Goal: Task Accomplishment & Management: Manage account settings

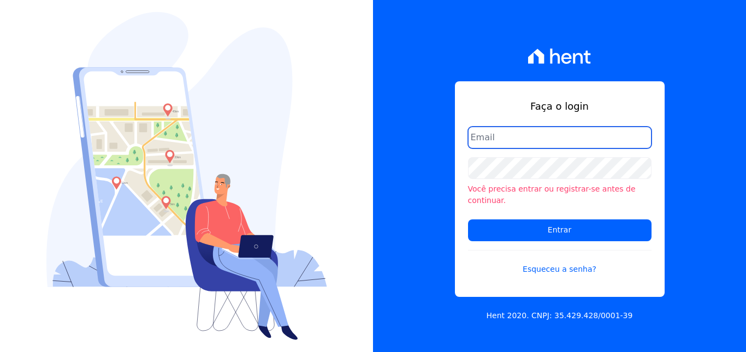
click at [507, 148] on input "email" at bounding box center [560, 138] width 184 height 22
click at [513, 145] on input "email" at bounding box center [560, 138] width 184 height 22
type input "davidcarvalhodf@gmail.com"
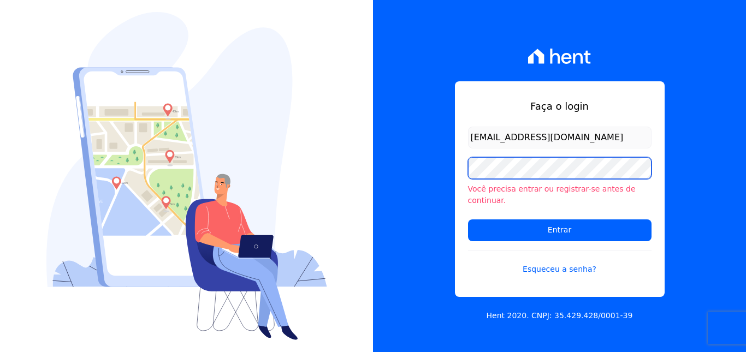
click at [468, 220] on input "Entrar" at bounding box center [560, 231] width 184 height 22
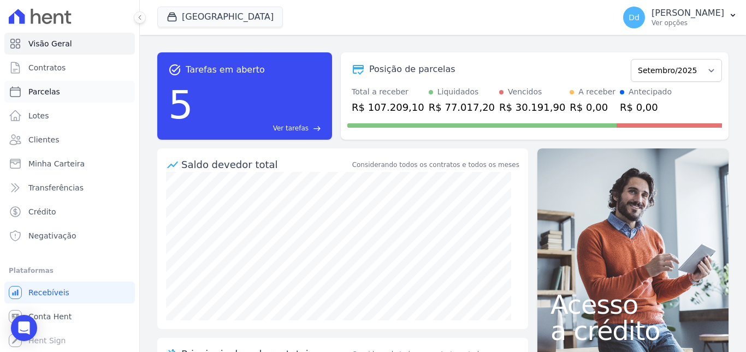
click at [45, 90] on span "Parcelas" at bounding box center [44, 91] width 32 height 11
select select
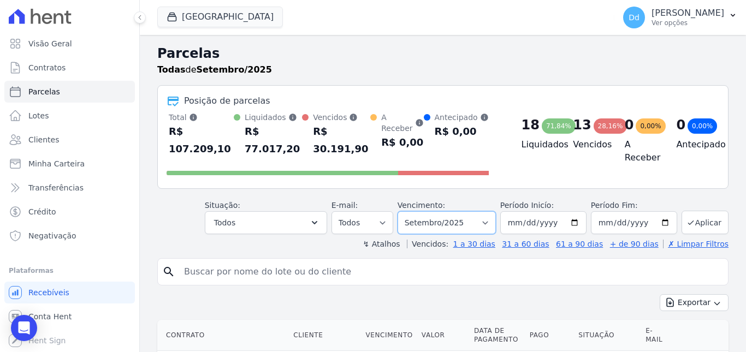
drag, startPoint x: 462, startPoint y: 214, endPoint x: 445, endPoint y: 220, distance: 18.0
click at [462, 214] on select "Filtrar por período ──────── Todos os meses Agosto/2021 Setembro/2021 Outubro/2…" at bounding box center [447, 222] width 98 height 23
select select "10/2025"
click at [405, 211] on select "Filtrar por período ──────── Todos os meses Agosto/2021 Setembro/2021 Outubro/2…" at bounding box center [447, 222] width 98 height 23
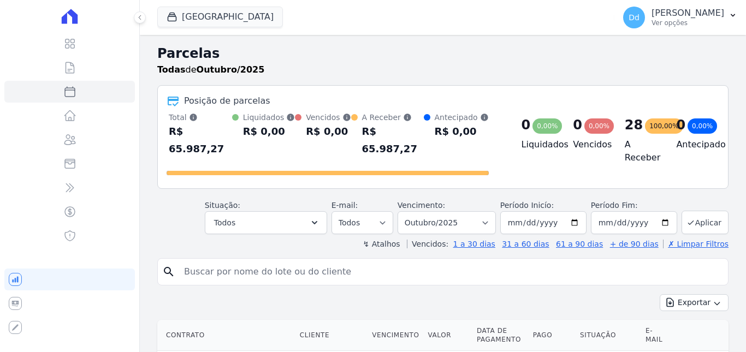
select select
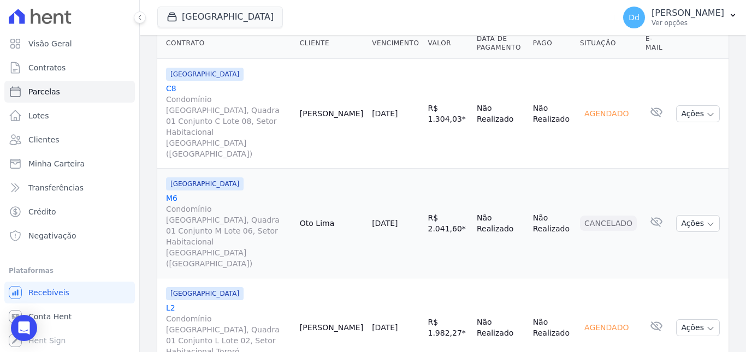
scroll to position [273, 0]
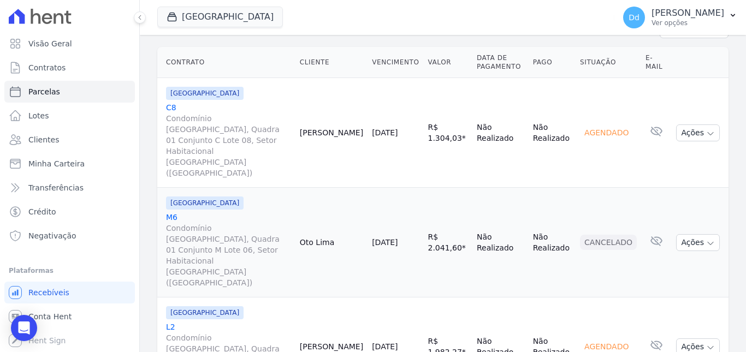
click at [169, 322] on link "L2 Condomínio [GEOGRAPHIC_DATA], Quadra 01 Conjunto L Lote 02, Setor Habitacion…" at bounding box center [228, 355] width 125 height 66
click at [170, 102] on link "C8 Condomínio [GEOGRAPHIC_DATA], Quadra 01 Conjunto C Lote 08, Setor Habitacion…" at bounding box center [228, 140] width 125 height 76
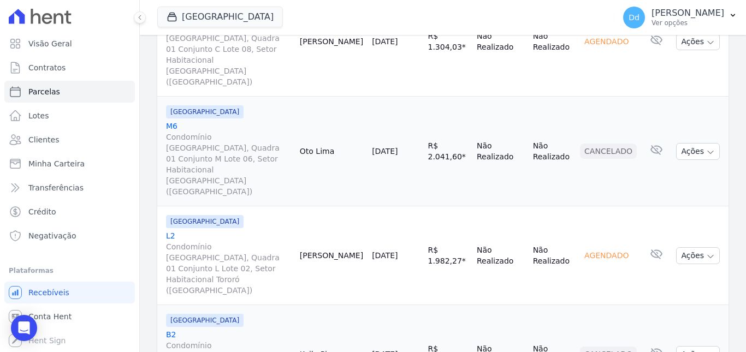
scroll to position [382, 0]
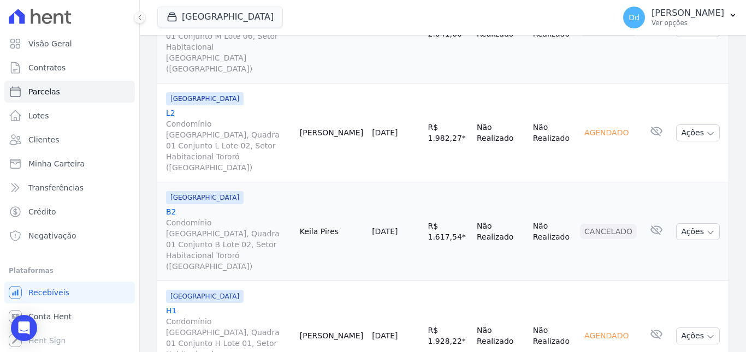
scroll to position [492, 0]
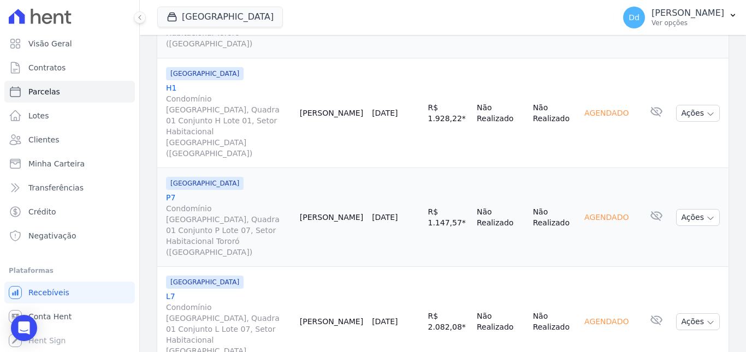
scroll to position [765, 0]
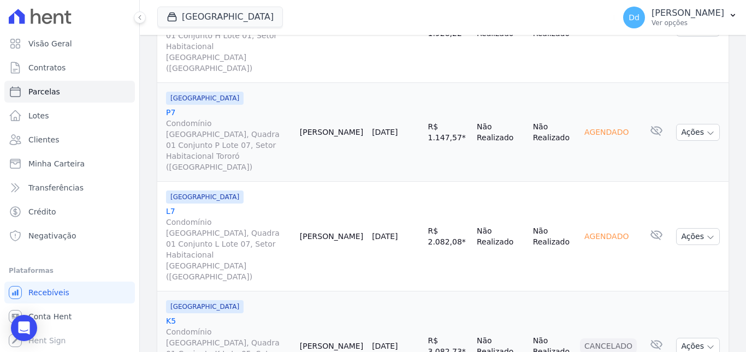
scroll to position [820, 0]
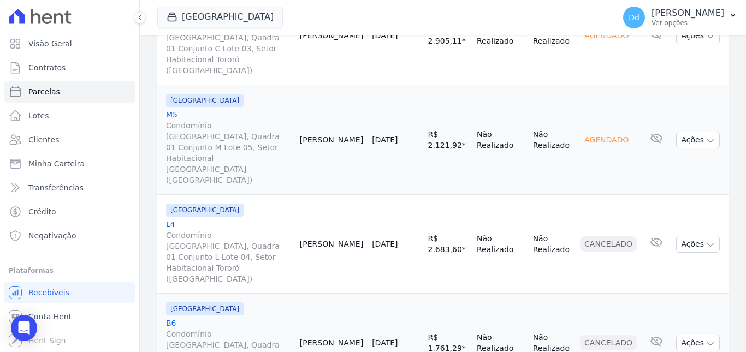
scroll to position [1257, 0]
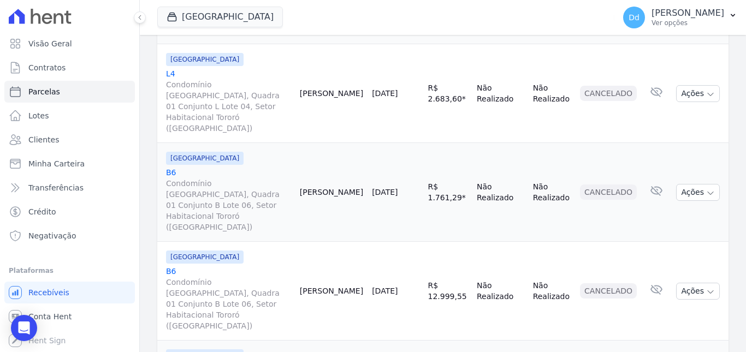
scroll to position [1366, 0]
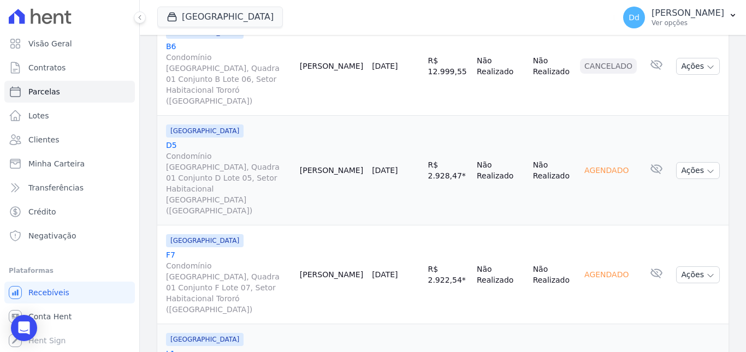
scroll to position [1694, 0]
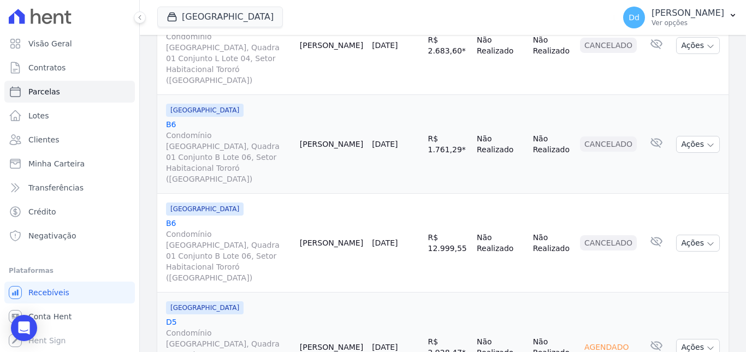
scroll to position [1468, 0]
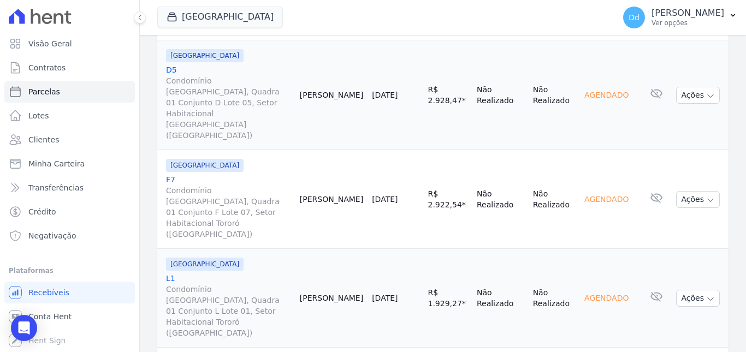
scroll to position [1795, 0]
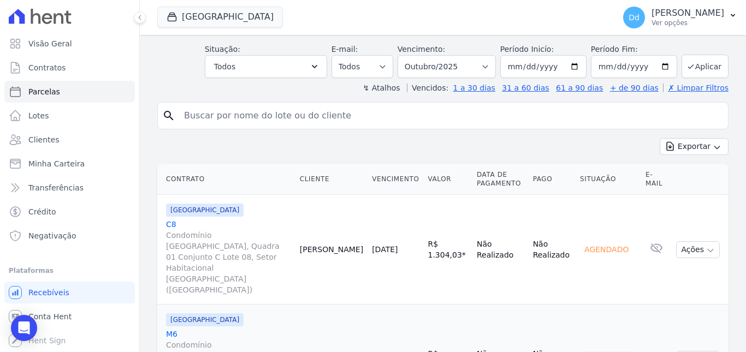
scroll to position [1175, 0]
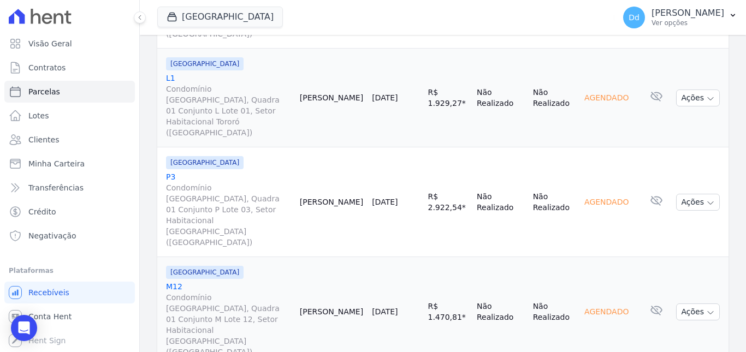
scroll to position [1886, 0]
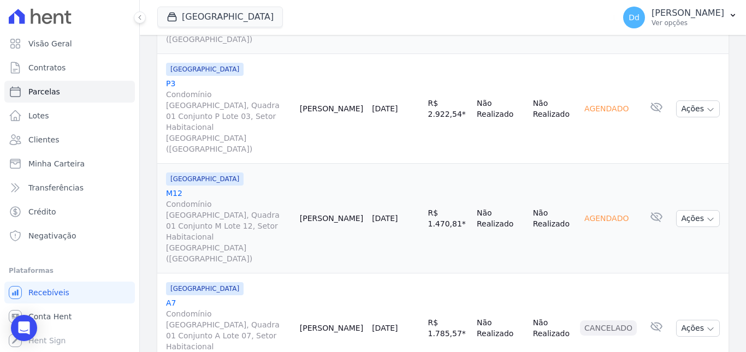
scroll to position [1959, 0]
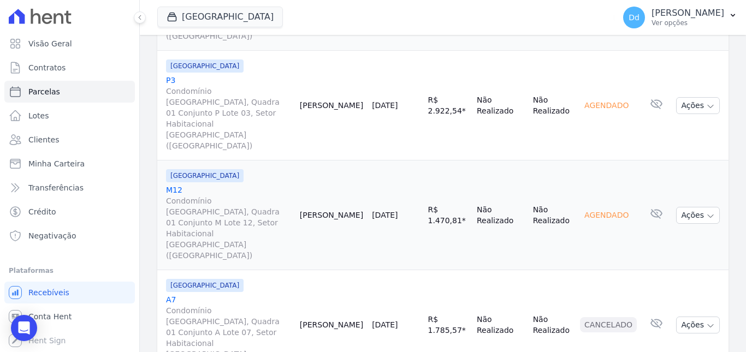
select select
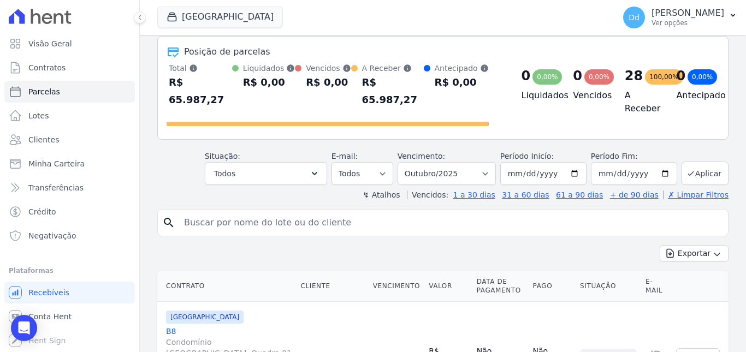
scroll to position [273, 0]
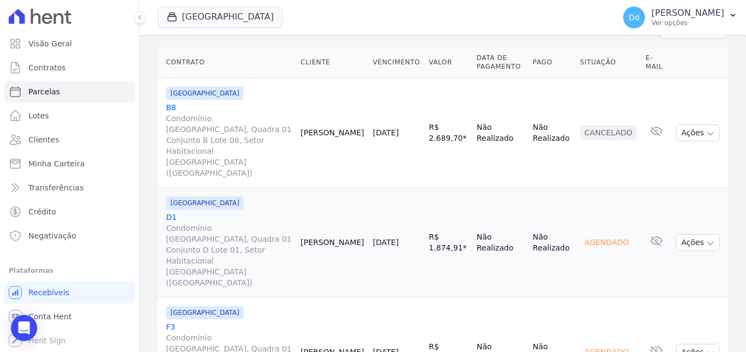
click at [171, 212] on link "D1 Condomínio Jardim Atlântico Sul, Quadra 01 Conjunto D Lote 01, Setor Habitac…" at bounding box center [229, 250] width 126 height 76
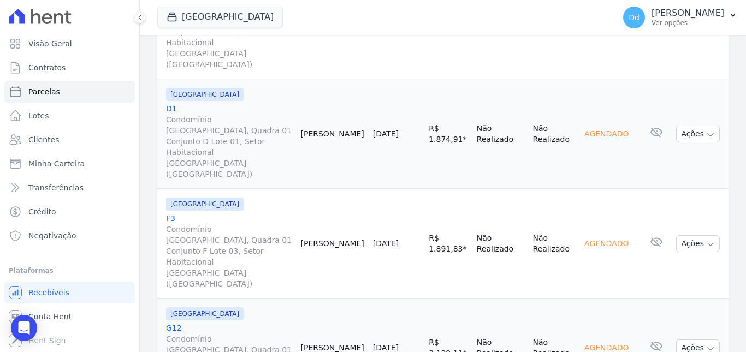
scroll to position [382, 0]
click at [173, 322] on link "G12 Condomínio Jardim Atlântico Sul, Quadra 01 Conjunto G Lote 12, Setor Habita…" at bounding box center [229, 355] width 126 height 66
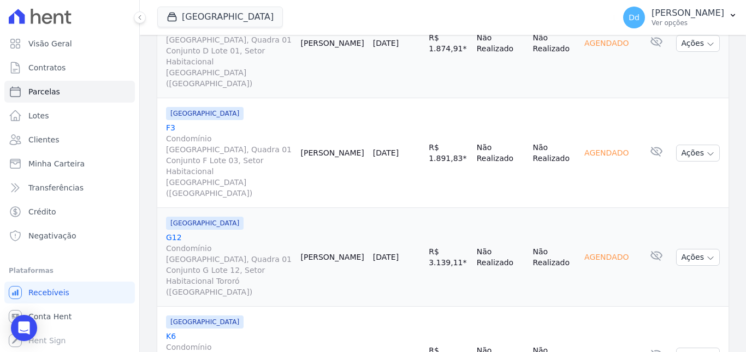
scroll to position [492, 0]
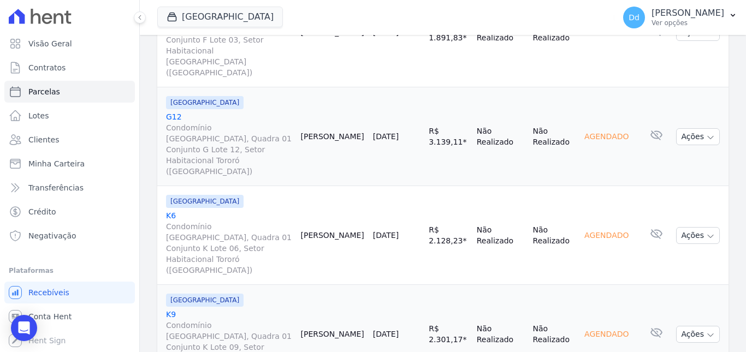
scroll to position [601, 0]
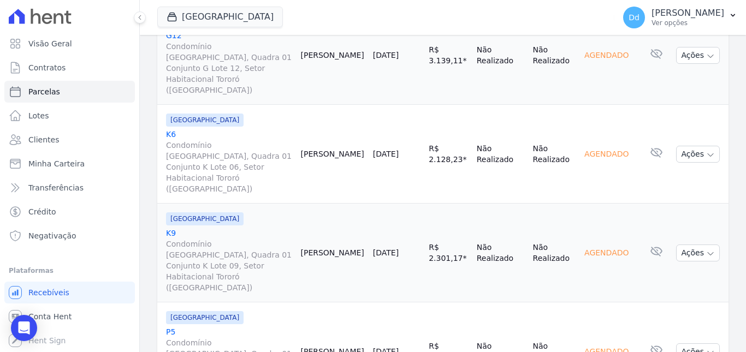
scroll to position [710, 0]
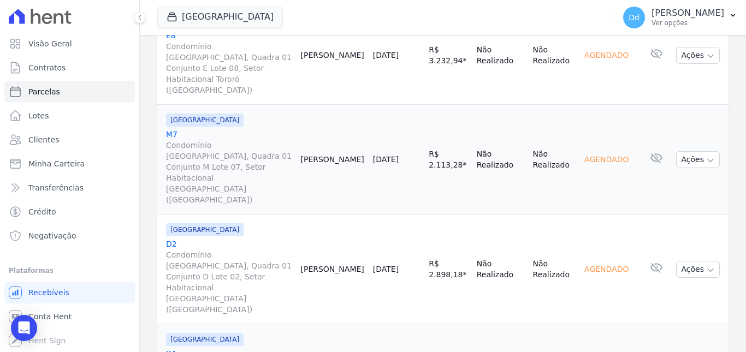
scroll to position [1257, 0]
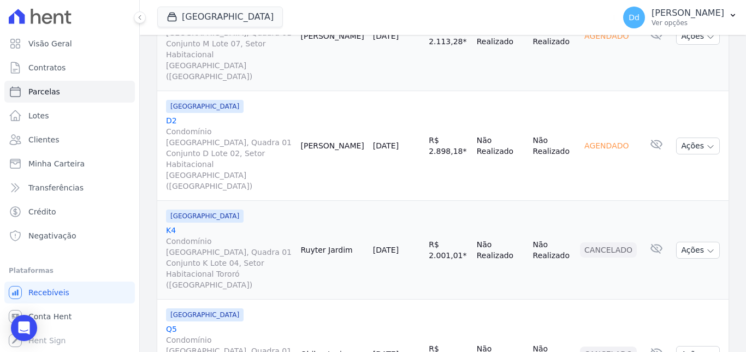
scroll to position [1366, 0]
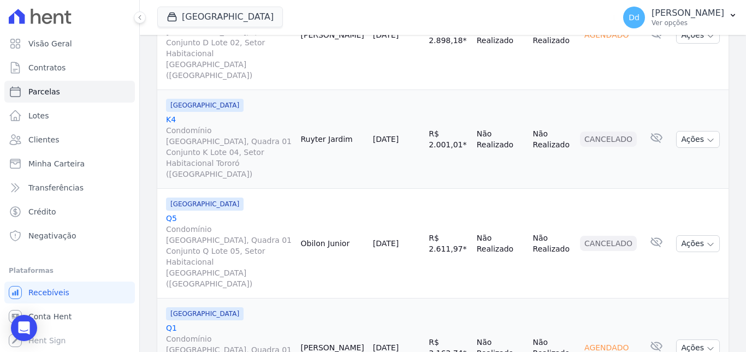
scroll to position [1420, 0]
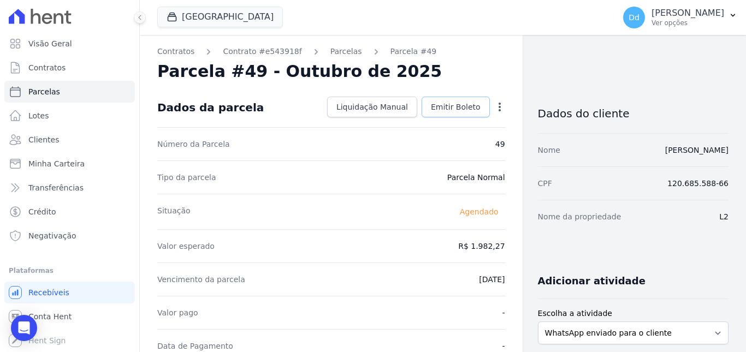
click at [463, 109] on span "Emitir Boleto" at bounding box center [456, 107] width 50 height 11
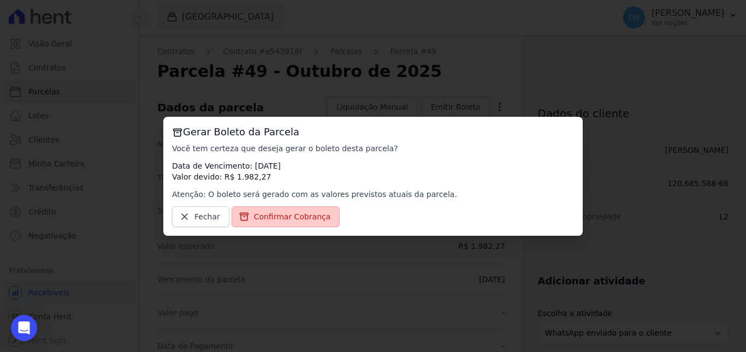
click at [280, 215] on span "Confirmar Cobrança" at bounding box center [292, 216] width 77 height 11
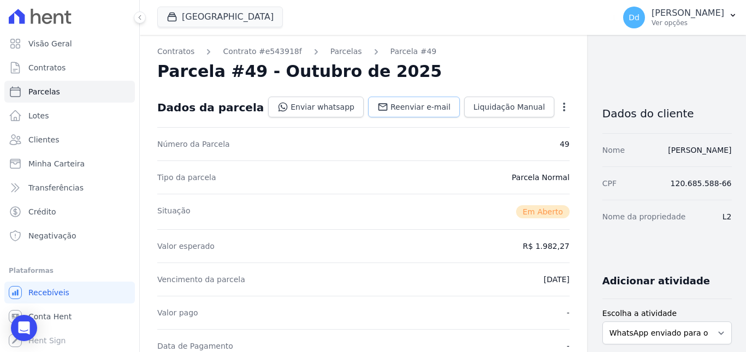
click at [391, 104] on span "Reenviar e-mail" at bounding box center [421, 107] width 60 height 11
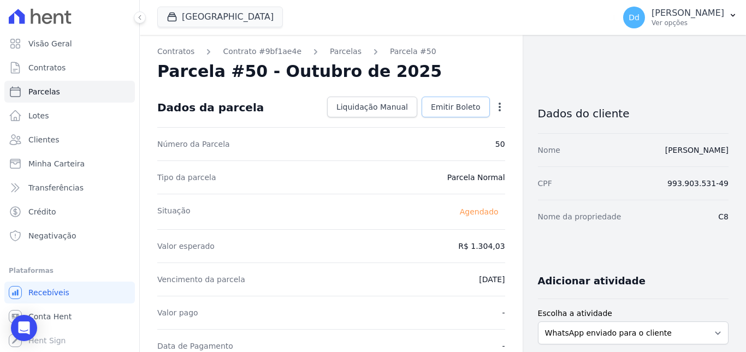
click at [442, 107] on span "Emitir Boleto" at bounding box center [456, 107] width 50 height 11
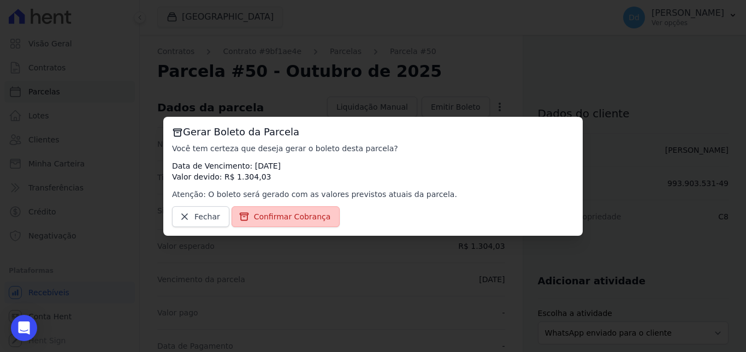
click at [296, 211] on span "Confirmar Cobrança" at bounding box center [292, 216] width 77 height 11
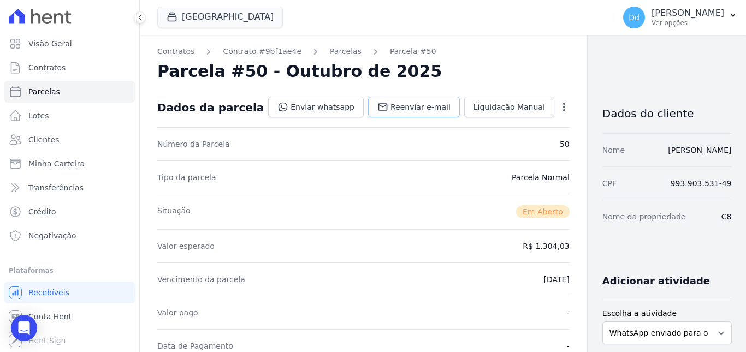
click at [391, 103] on span "Reenviar e-mail" at bounding box center [421, 107] width 60 height 11
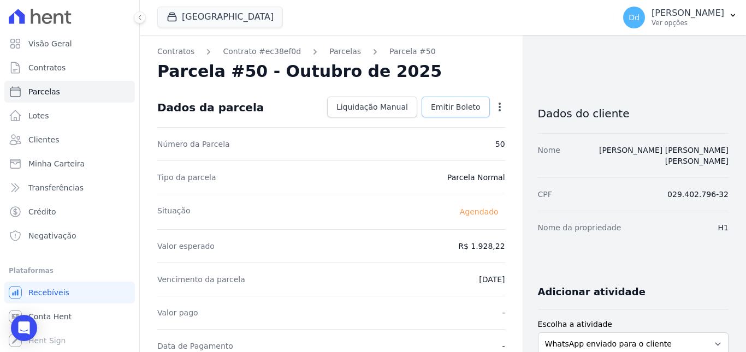
click at [449, 105] on span "Emitir Boleto" at bounding box center [456, 107] width 50 height 11
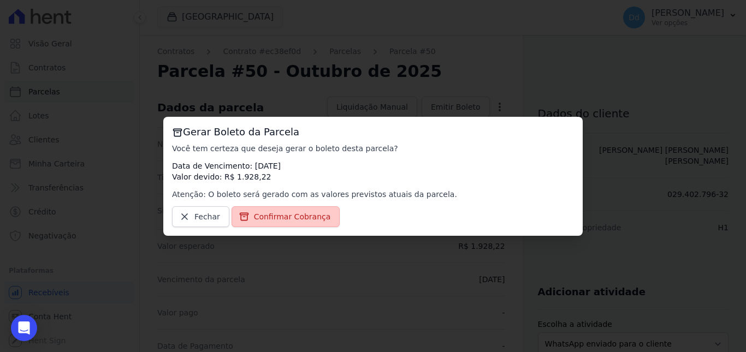
click at [261, 217] on span "Confirmar Cobrança" at bounding box center [292, 216] width 77 height 11
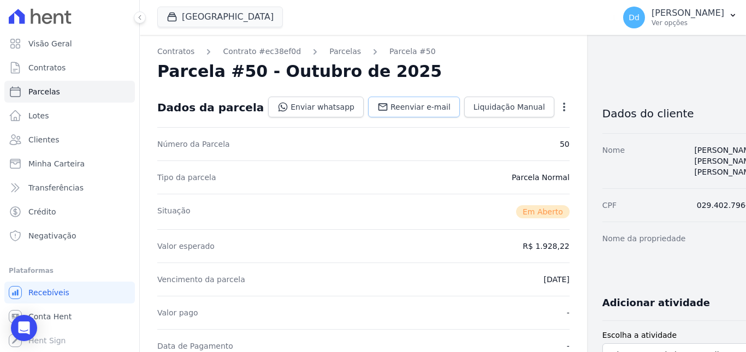
click at [407, 110] on span "Reenviar e-mail" at bounding box center [421, 107] width 60 height 11
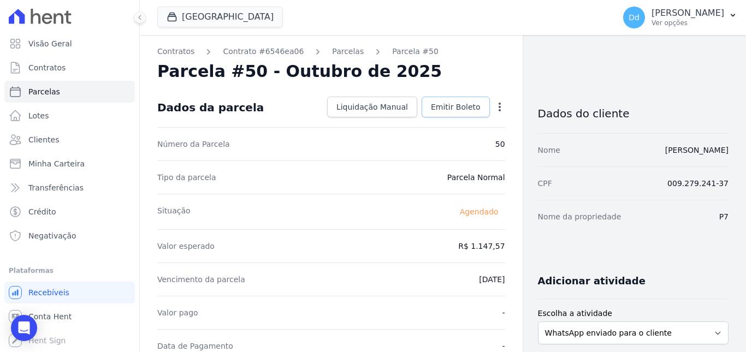
click at [437, 105] on span "Emitir Boleto" at bounding box center [456, 107] width 50 height 11
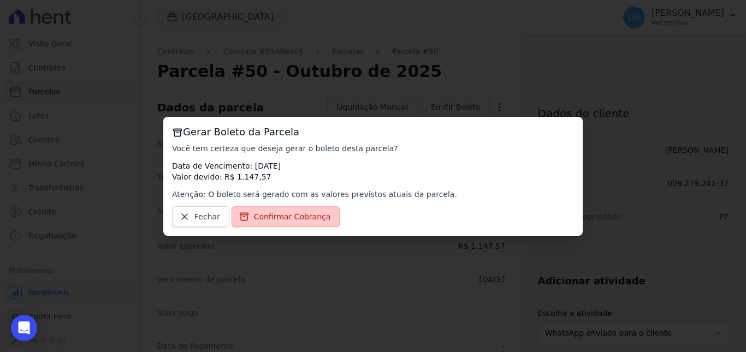
click at [260, 216] on span "Confirmar Cobrança" at bounding box center [292, 216] width 77 height 11
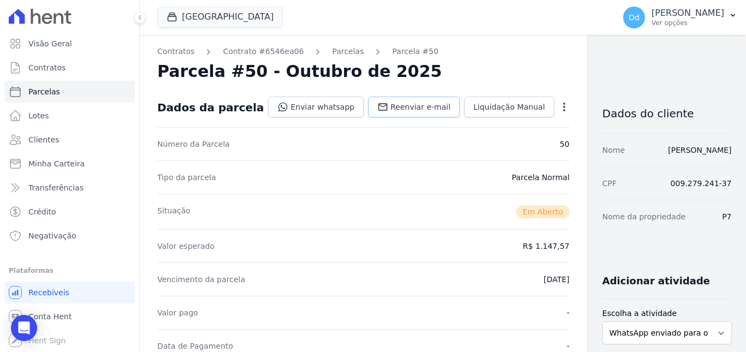
click at [391, 105] on span "Reenviar e-mail" at bounding box center [421, 107] width 60 height 11
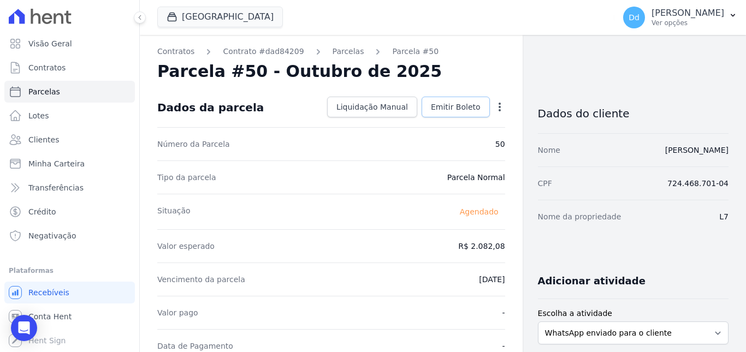
click at [445, 109] on span "Emitir Boleto" at bounding box center [456, 107] width 50 height 11
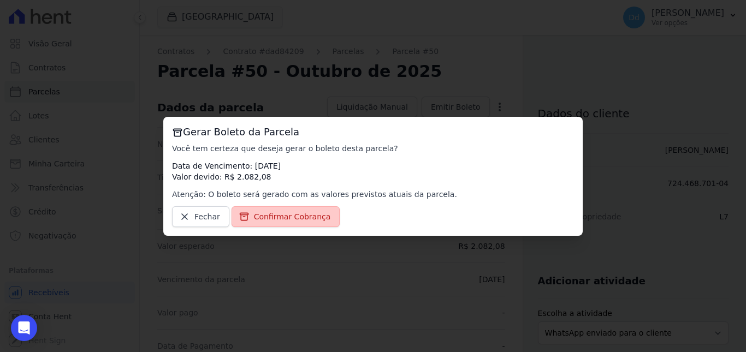
click at [256, 216] on span "Confirmar Cobrança" at bounding box center [292, 216] width 77 height 11
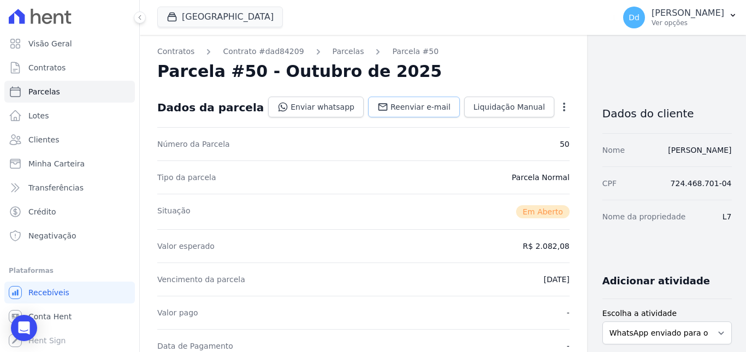
click at [397, 105] on span "Reenviar e-mail" at bounding box center [421, 107] width 60 height 11
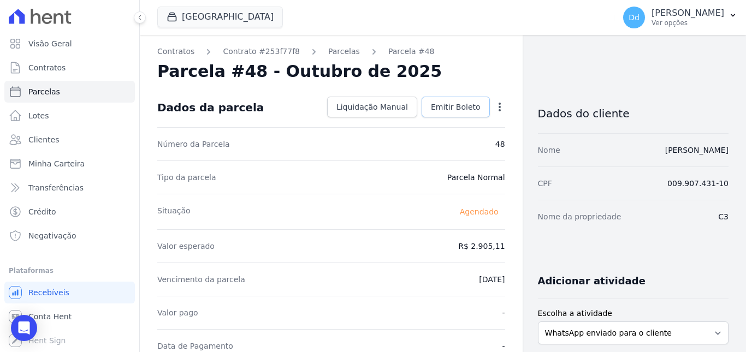
click at [448, 102] on span "Emitir Boleto" at bounding box center [456, 107] width 50 height 11
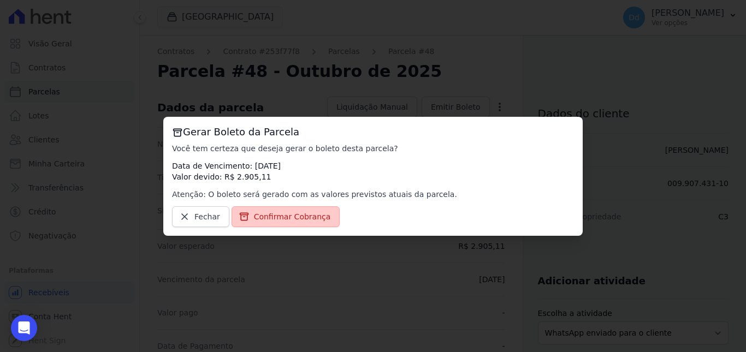
click at [293, 209] on link "Confirmar Cobrança" at bounding box center [286, 217] width 109 height 21
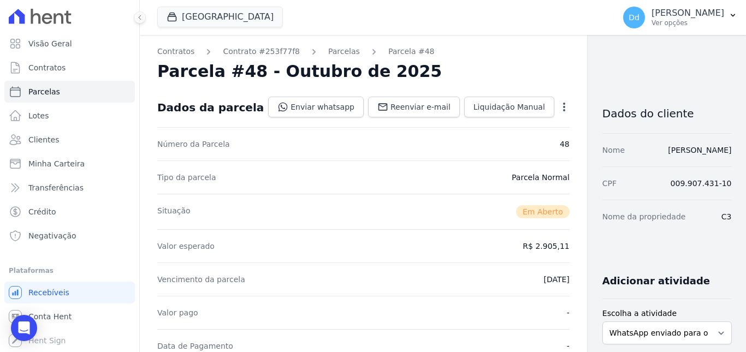
click at [391, 93] on div "Dados da parcela Enviar whatsapp Registrar envio de WhatsApp Caso o envio da me…" at bounding box center [363, 107] width 413 height 39
click at [391, 104] on span "Reenviar e-mail" at bounding box center [421, 107] width 60 height 11
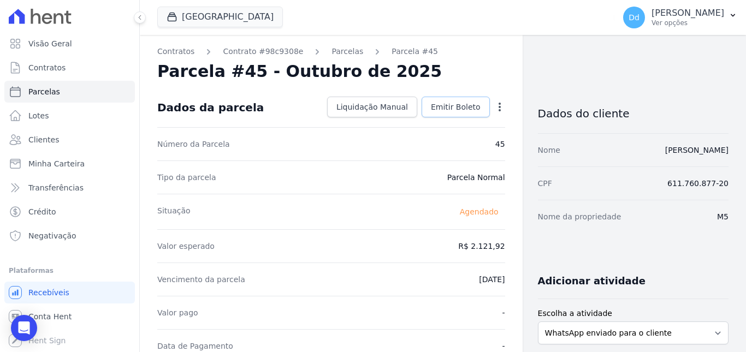
drag, startPoint x: 466, startPoint y: 107, endPoint x: 449, endPoint y: 121, distance: 21.8
click at [466, 107] on span "Emitir Boleto" at bounding box center [456, 107] width 50 height 11
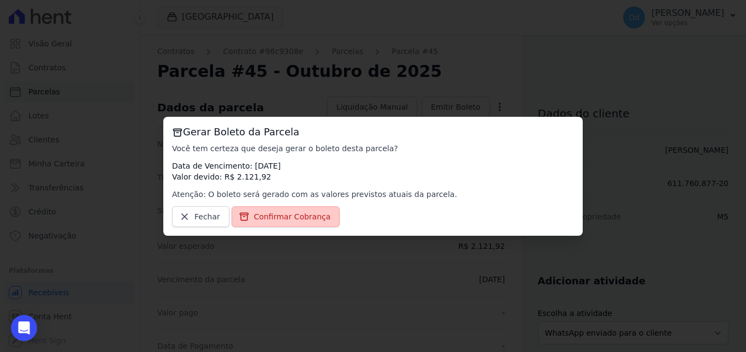
click at [317, 217] on span "Confirmar Cobrança" at bounding box center [292, 216] width 77 height 11
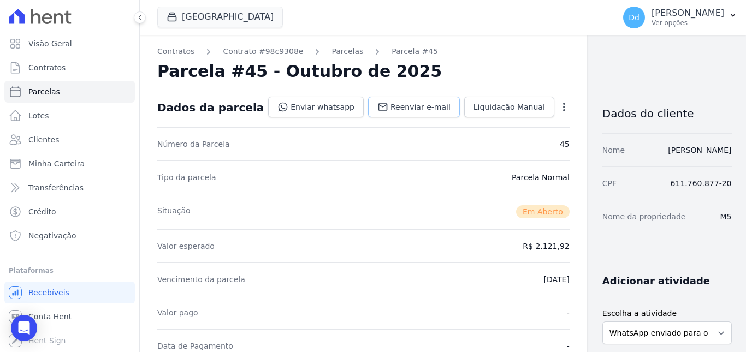
click at [391, 111] on span "Reenviar e-mail" at bounding box center [421, 107] width 60 height 11
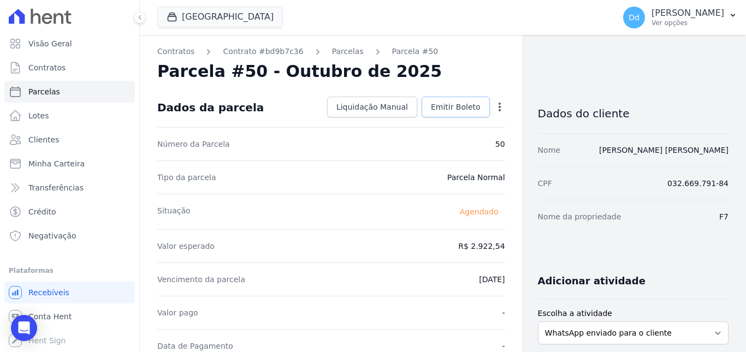
click at [446, 109] on span "Emitir Boleto" at bounding box center [456, 107] width 50 height 11
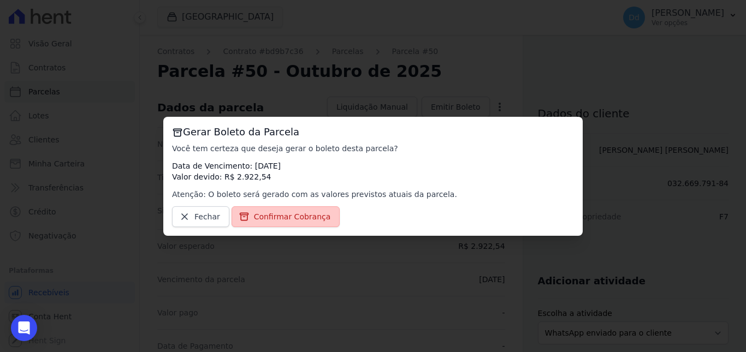
click at [307, 222] on link "Confirmar Cobrança" at bounding box center [286, 217] width 109 height 21
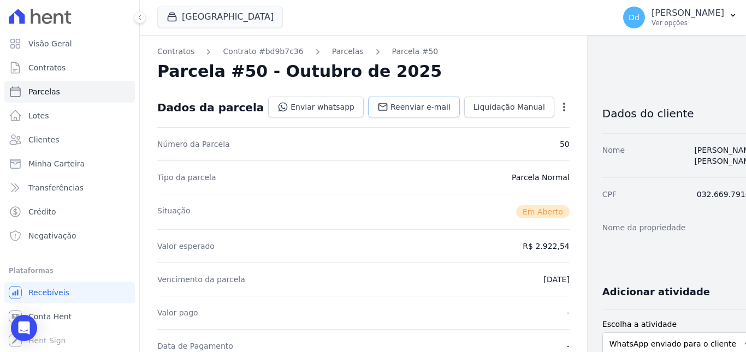
click at [391, 108] on span "Reenviar e-mail" at bounding box center [421, 107] width 60 height 11
click at [391, 111] on span "Reenviar e-mail" at bounding box center [421, 107] width 60 height 11
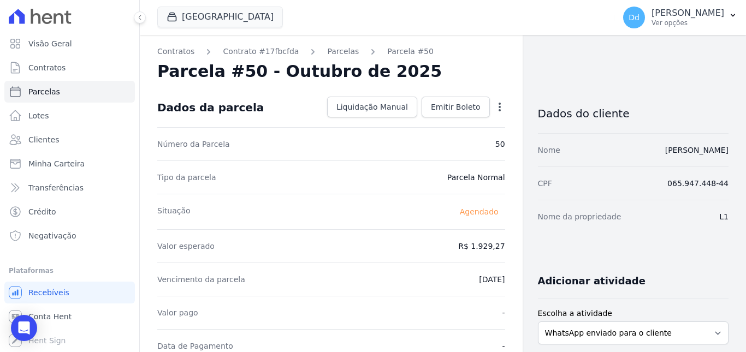
click at [463, 119] on div "Dados da parcela Liquidação Manual Liquidação Manual Data de Pagamento 2025-09-…" at bounding box center [331, 107] width 348 height 39
click at [456, 94] on div "Dados da parcela Liquidação Manual Liquidação Manual Data de Pagamento 2025-09-…" at bounding box center [331, 107] width 348 height 39
click at [456, 107] on span "Emitir Boleto" at bounding box center [456, 107] width 50 height 11
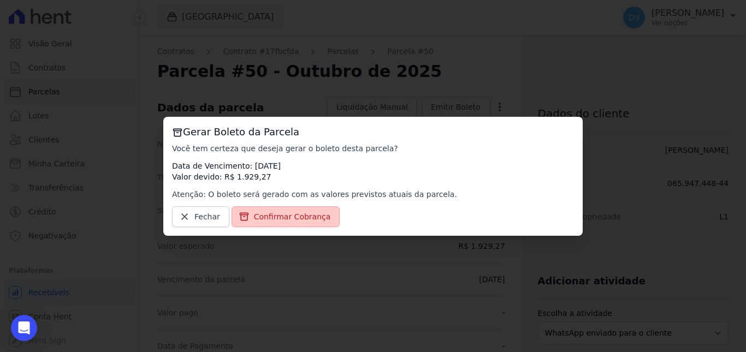
click at [286, 221] on span "Confirmar Cobrança" at bounding box center [292, 216] width 77 height 11
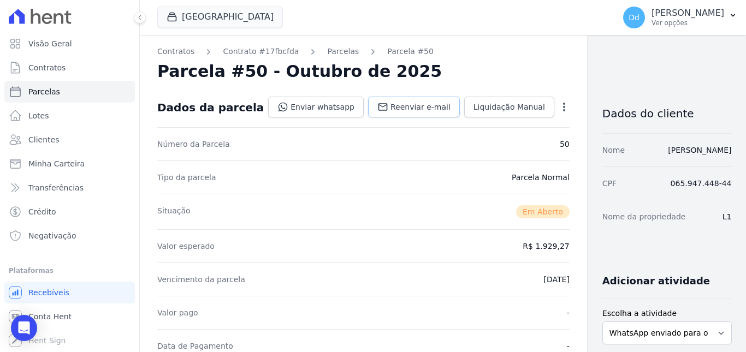
click at [395, 110] on span "Reenviar e-mail" at bounding box center [421, 107] width 60 height 11
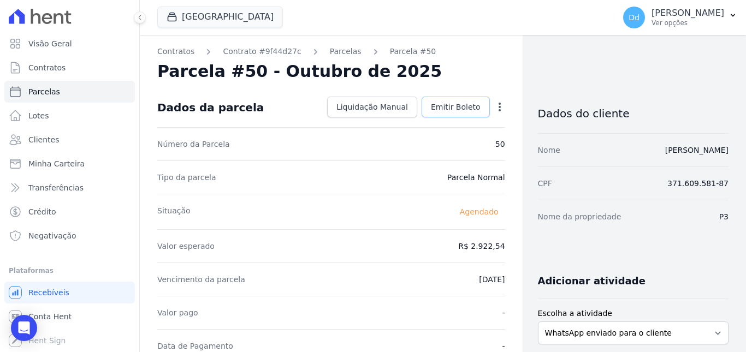
click at [449, 102] on span "Emitir Boleto" at bounding box center [456, 107] width 50 height 11
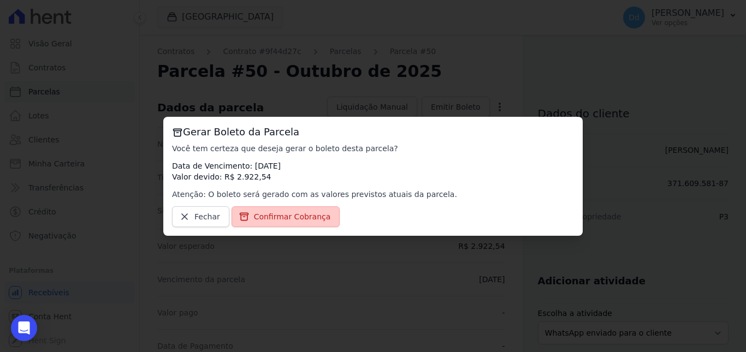
click at [290, 225] on link "Confirmar Cobrança" at bounding box center [286, 217] width 109 height 21
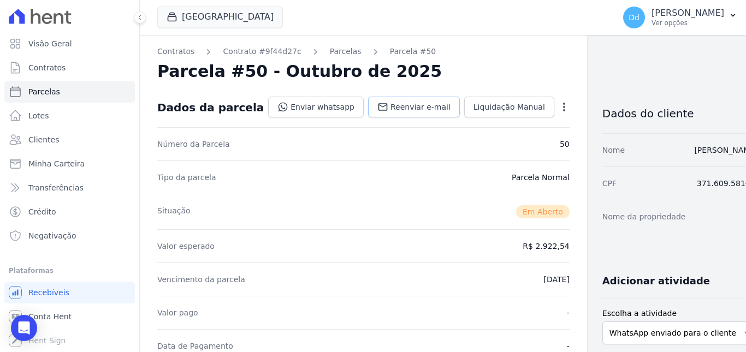
click at [391, 105] on span "Reenviar e-mail" at bounding box center [421, 107] width 60 height 11
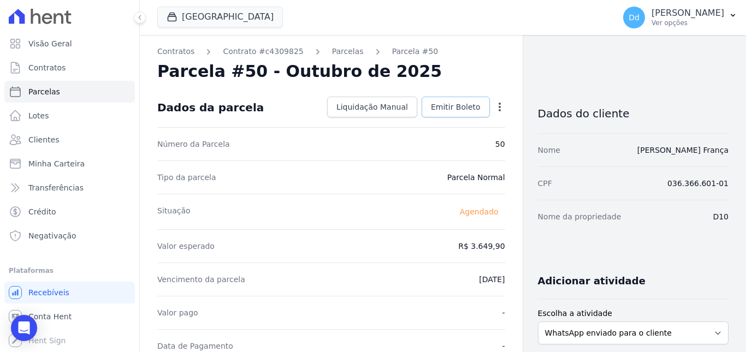
click at [439, 114] on link "Emitir Boleto" at bounding box center [456, 107] width 68 height 21
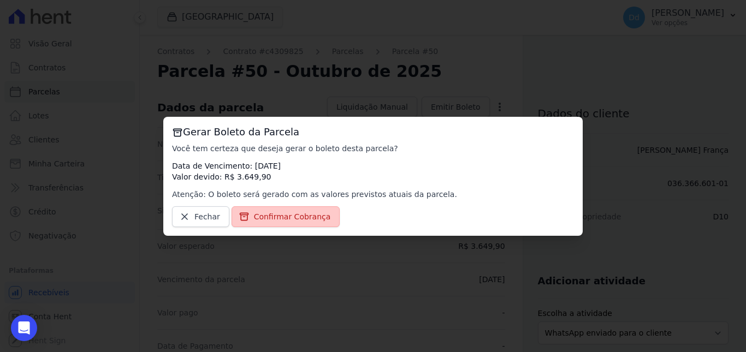
click at [303, 215] on span "Confirmar Cobrança" at bounding box center [292, 216] width 77 height 11
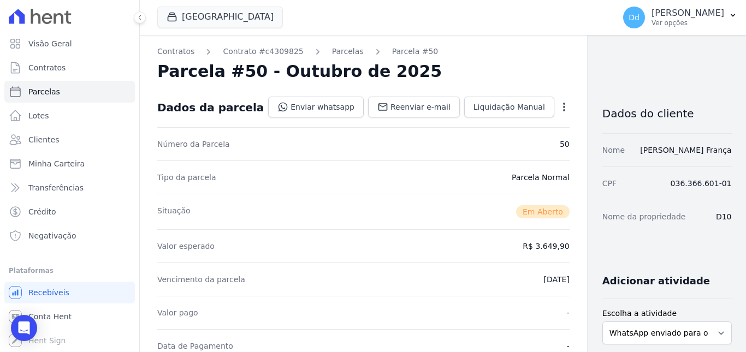
click at [372, 117] on div "Enviar whatsapp Registrar envio de WhatsApp Caso o envio da mensagem via WhatsA…" at bounding box center [419, 108] width 302 height 22
click at [375, 113] on link "Reenviar e-mail" at bounding box center [414, 107] width 92 height 21
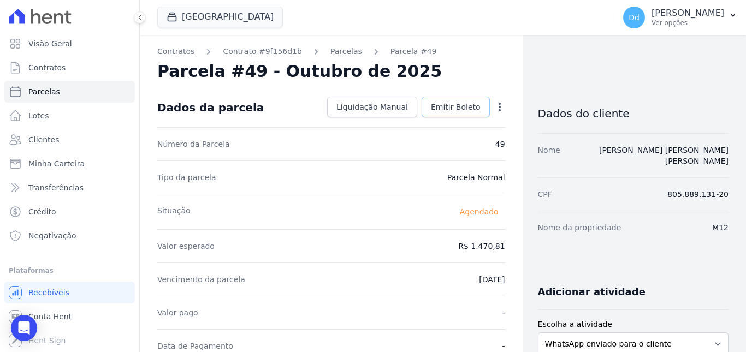
click at [455, 107] on span "Emitir Boleto" at bounding box center [456, 107] width 50 height 11
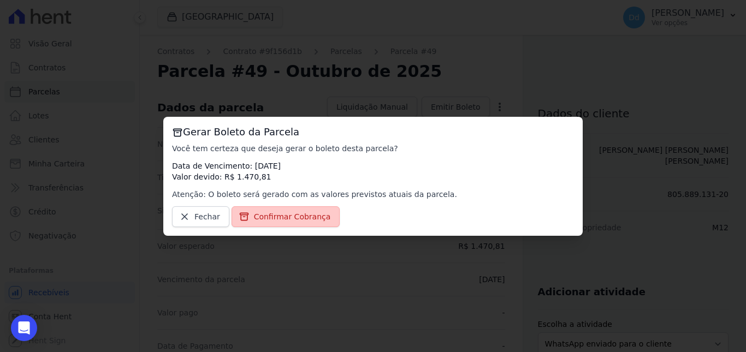
click at [284, 220] on span "Confirmar Cobrança" at bounding box center [292, 216] width 77 height 11
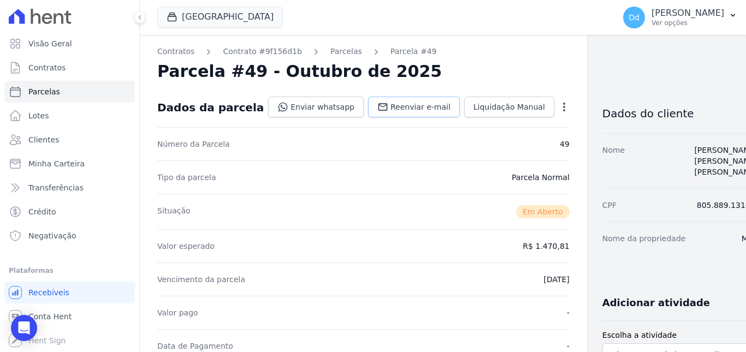
click at [368, 114] on link "Reenviar e-mail" at bounding box center [414, 107] width 92 height 21
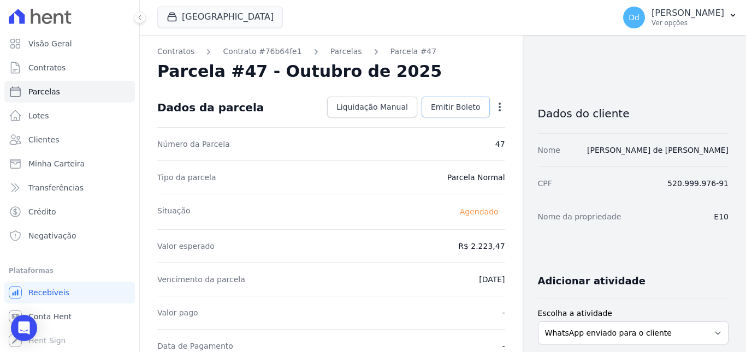
click at [465, 108] on span "Emitir Boleto" at bounding box center [456, 107] width 50 height 11
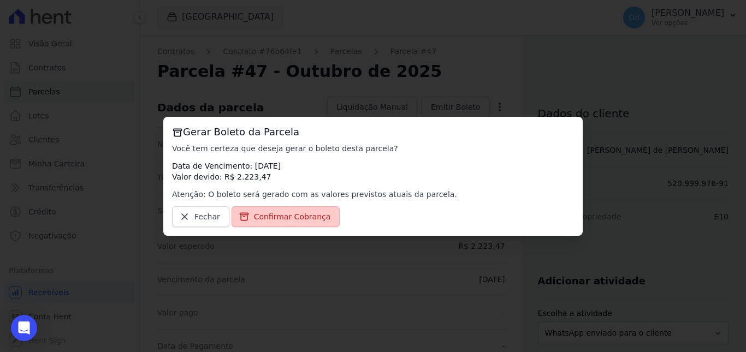
click at [309, 220] on span "Confirmar Cobrança" at bounding box center [292, 216] width 77 height 11
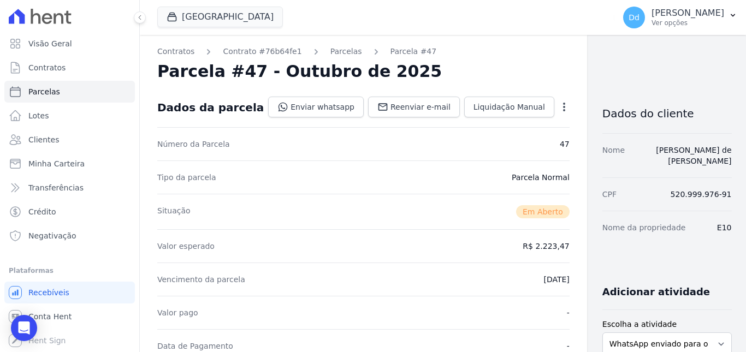
click at [395, 96] on div "Dados da parcela Enviar whatsapp Registrar envio de WhatsApp Caso o envio da me…" at bounding box center [363, 107] width 413 height 39
click at [394, 106] on span "Reenviar e-mail" at bounding box center [421, 107] width 60 height 11
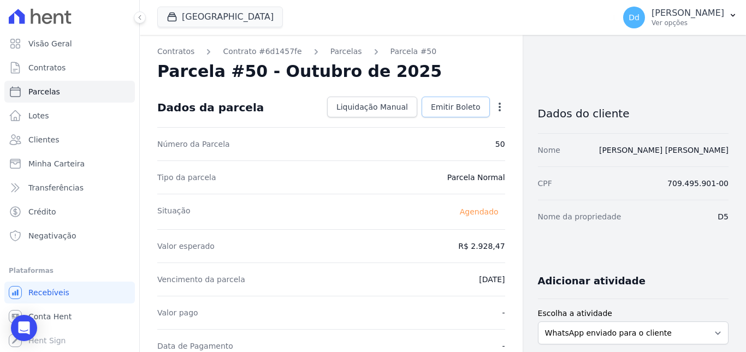
click at [469, 103] on span "Emitir Boleto" at bounding box center [456, 107] width 50 height 11
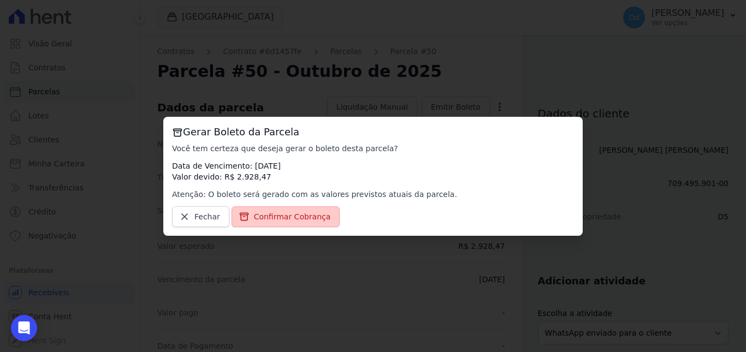
click at [303, 215] on span "Confirmar Cobrança" at bounding box center [292, 216] width 77 height 11
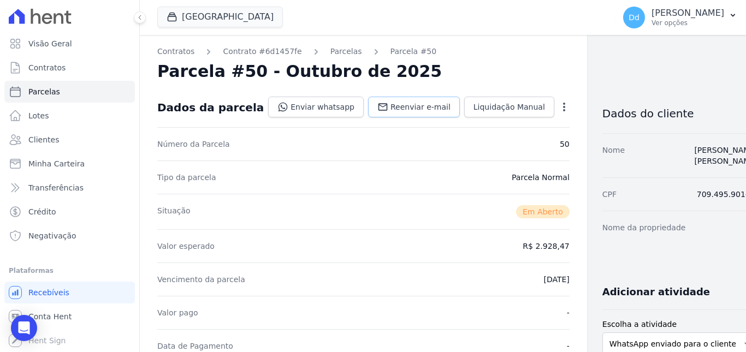
click at [405, 107] on span "Reenviar e-mail" at bounding box center [421, 107] width 60 height 11
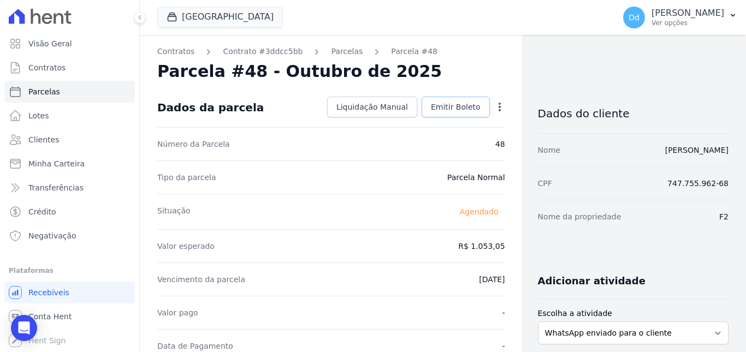
click at [449, 112] on span "Emitir Boleto" at bounding box center [456, 107] width 50 height 11
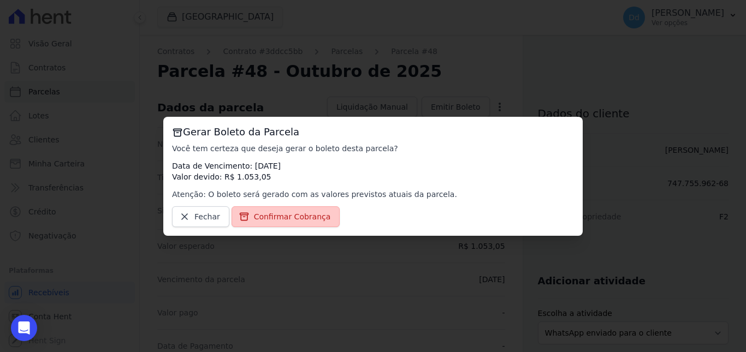
click at [310, 221] on span "Confirmar Cobrança" at bounding box center [292, 216] width 77 height 11
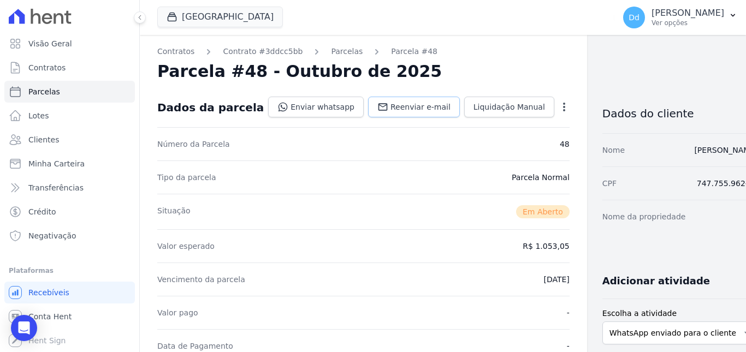
click at [391, 110] on span "Reenviar e-mail" at bounding box center [421, 107] width 60 height 11
click at [395, 106] on span "Reenviar e-mail" at bounding box center [421, 107] width 60 height 11
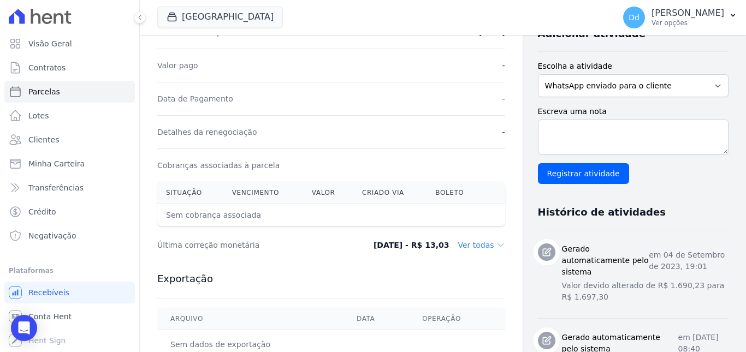
scroll to position [273, 0]
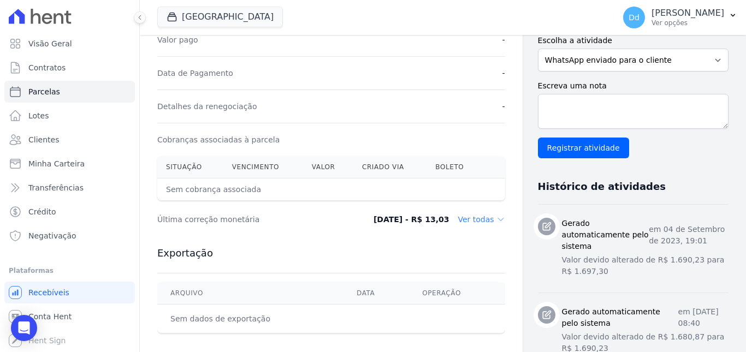
click at [497, 220] on icon at bounding box center [501, 219] width 9 height 9
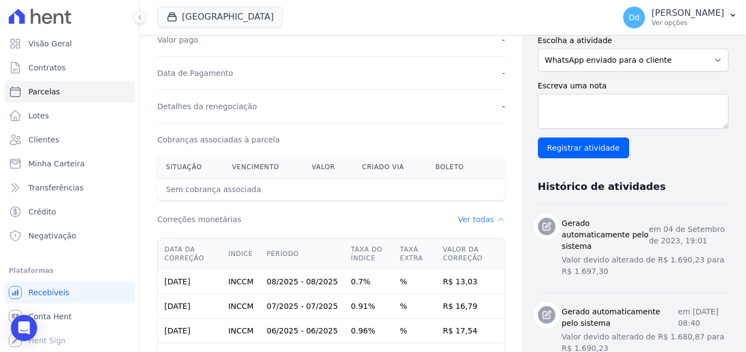
click at [497, 220] on icon at bounding box center [501, 219] width 9 height 9
click at [497, 222] on icon at bounding box center [501, 219] width 9 height 9
click at [498, 221] on icon at bounding box center [500, 220] width 5 height 3
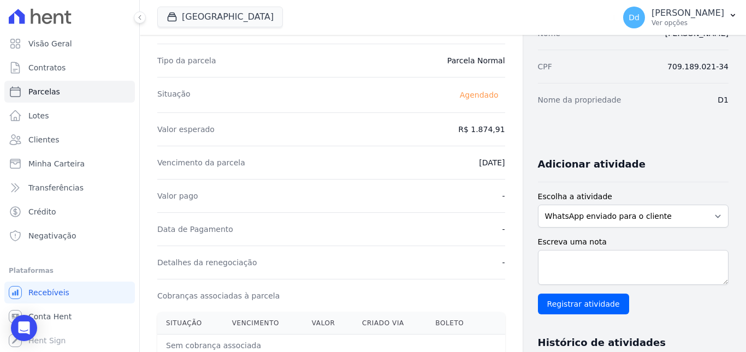
scroll to position [0, 0]
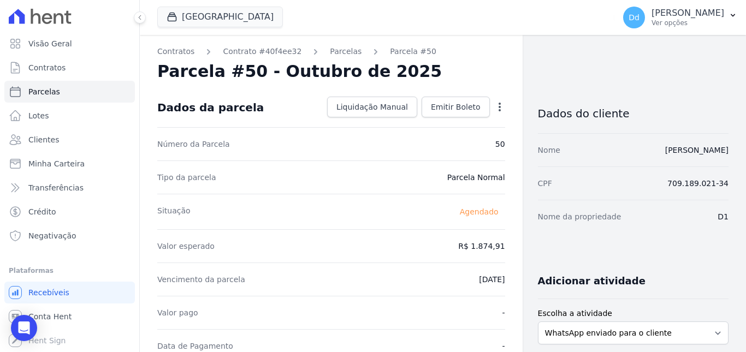
click at [494, 105] on icon "button" at bounding box center [499, 107] width 11 height 11
click at [412, 122] on link "Alterar" at bounding box center [453, 122] width 96 height 20
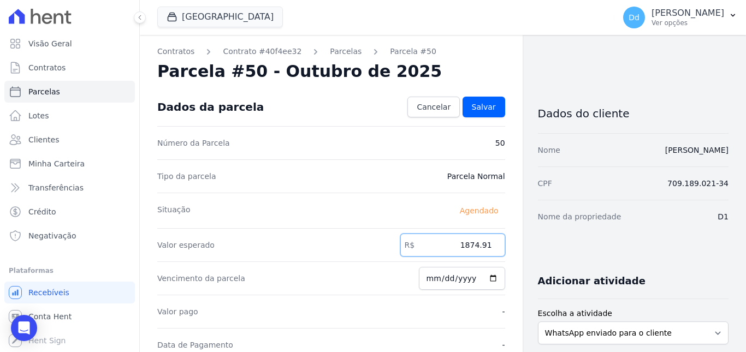
drag, startPoint x: 456, startPoint y: 242, endPoint x: 525, endPoint y: 235, distance: 69.2
type input "1878.87"
click at [478, 110] on span "Salvar" at bounding box center [484, 107] width 24 height 11
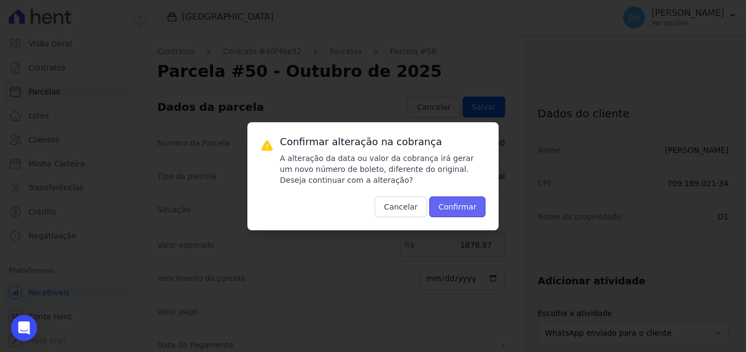
click at [457, 206] on button "Confirmar" at bounding box center [457, 207] width 57 height 21
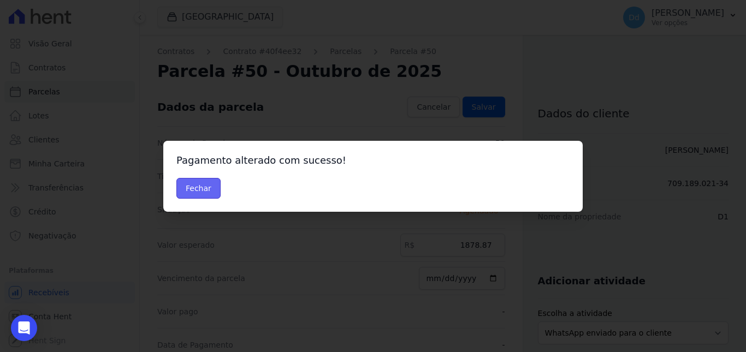
click at [192, 190] on button "Fechar" at bounding box center [198, 188] width 44 height 21
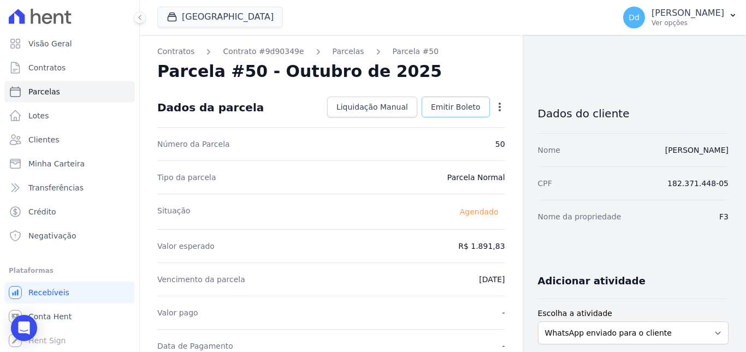
click at [456, 110] on span "Emitir Boleto" at bounding box center [456, 107] width 50 height 11
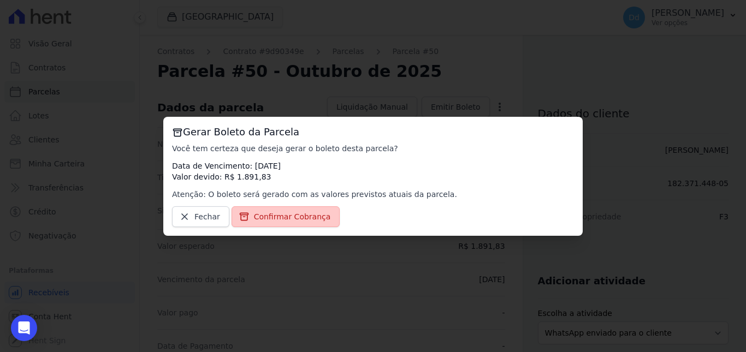
drag, startPoint x: 274, startPoint y: 233, endPoint x: 274, endPoint y: 225, distance: 8.2
click at [274, 233] on div "Gerar Boleto da Parcela Você tem certeza que deseja gerar o boleto desta parcel…" at bounding box center [373, 176] width 420 height 119
click at [274, 220] on span "Confirmar Cobrança" at bounding box center [292, 216] width 77 height 11
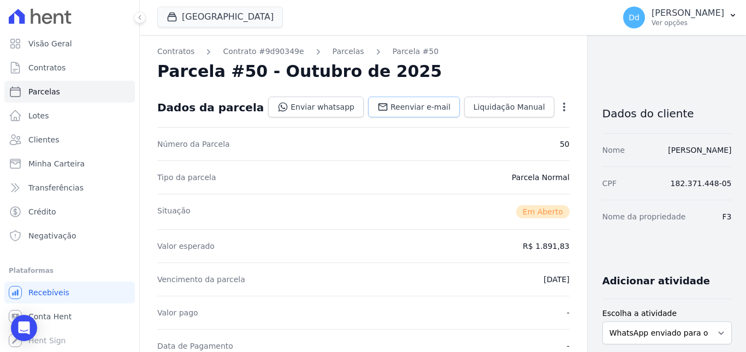
click at [379, 113] on link "Reenviar e-mail" at bounding box center [414, 107] width 92 height 21
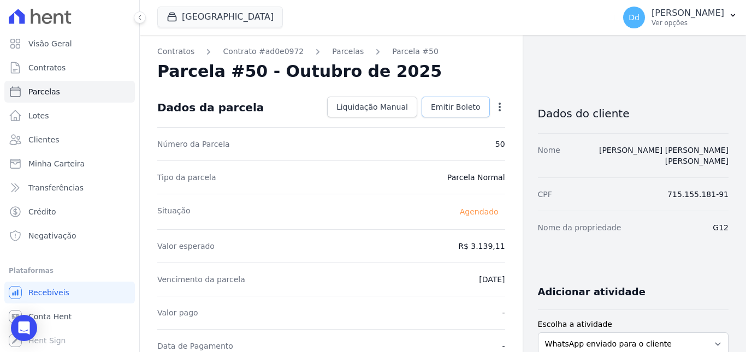
click at [456, 108] on span "Emitir Boleto" at bounding box center [456, 107] width 50 height 11
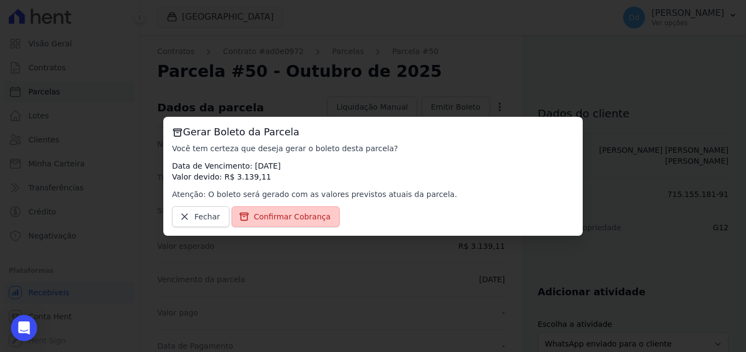
click at [295, 222] on span "Confirmar Cobrança" at bounding box center [292, 216] width 77 height 11
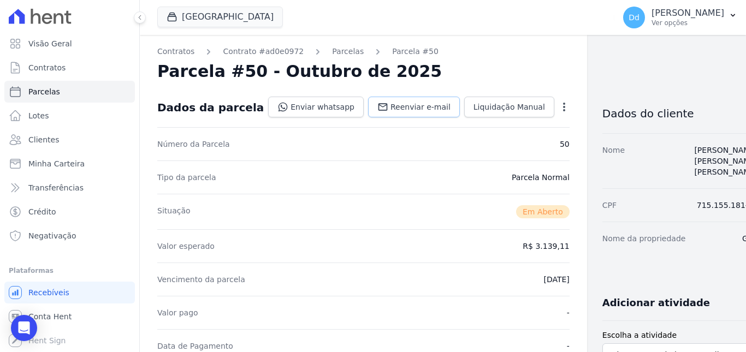
click at [368, 111] on link "Reenviar e-mail" at bounding box center [414, 107] width 92 height 21
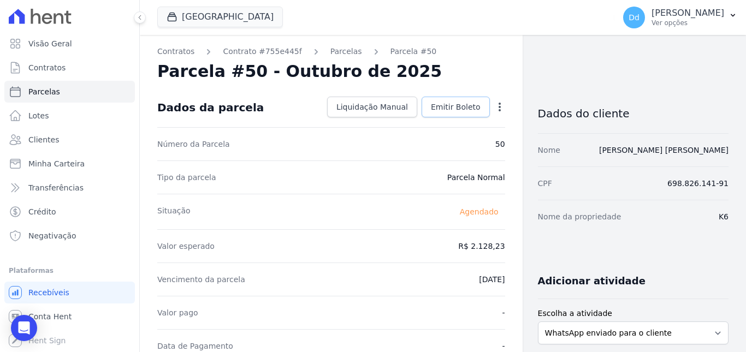
click at [449, 107] on span "Emitir Boleto" at bounding box center [456, 107] width 50 height 11
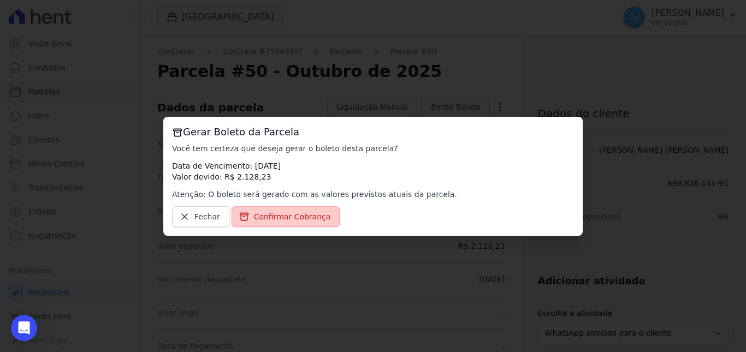
click at [295, 214] on span "Confirmar Cobrança" at bounding box center [292, 216] width 77 height 11
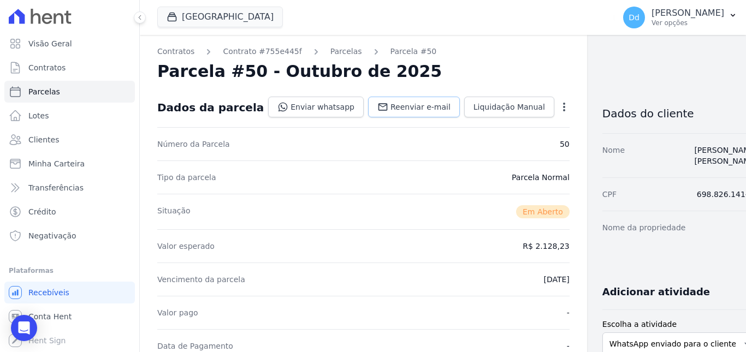
click at [382, 101] on link "Reenviar e-mail" at bounding box center [414, 107] width 92 height 21
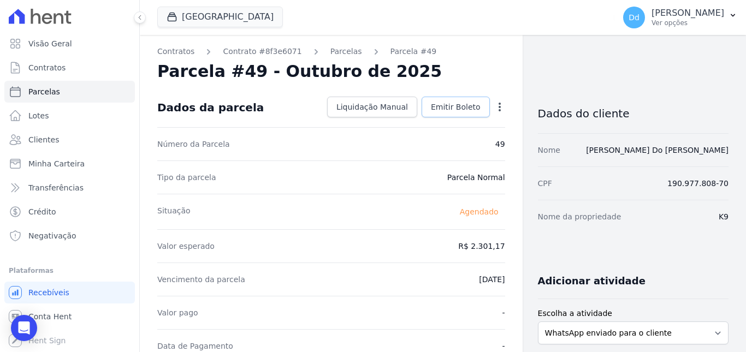
click at [462, 108] on span "Emitir Boleto" at bounding box center [456, 107] width 50 height 11
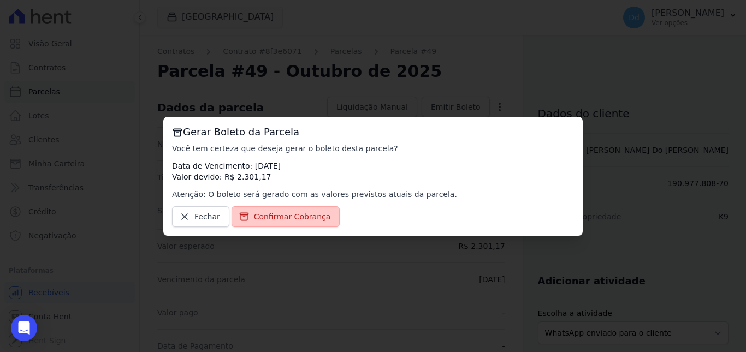
click at [302, 212] on span "Confirmar Cobrança" at bounding box center [292, 216] width 77 height 11
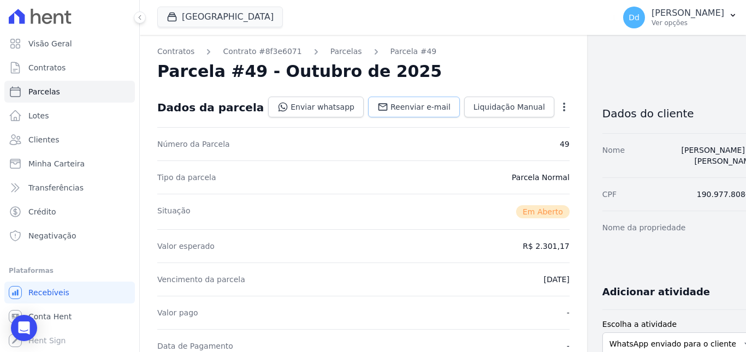
click at [391, 107] on span "Reenviar e-mail" at bounding box center [421, 107] width 60 height 11
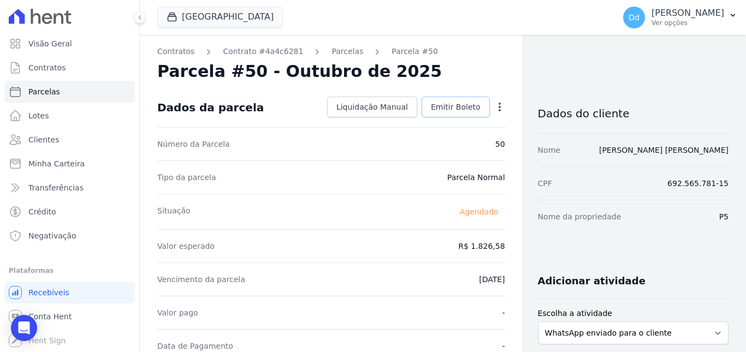
click at [435, 103] on span "Emitir Boleto" at bounding box center [456, 107] width 50 height 11
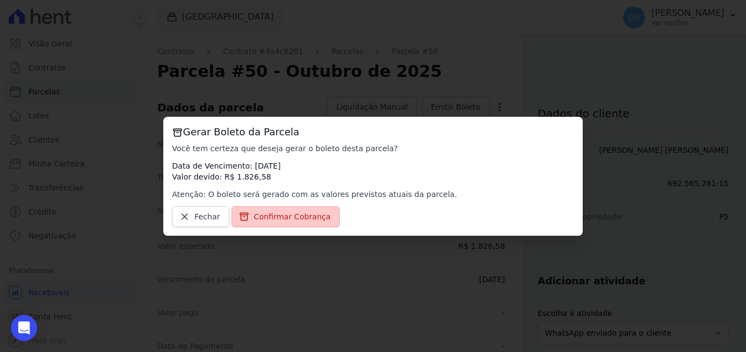
click at [301, 217] on span "Confirmar Cobrança" at bounding box center [292, 216] width 77 height 11
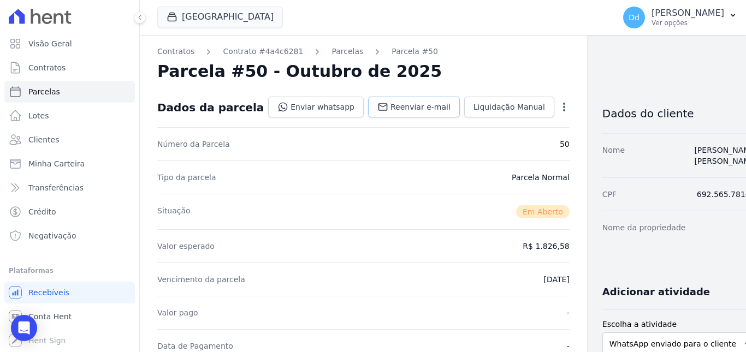
click at [378, 107] on icon at bounding box center [383, 107] width 11 height 11
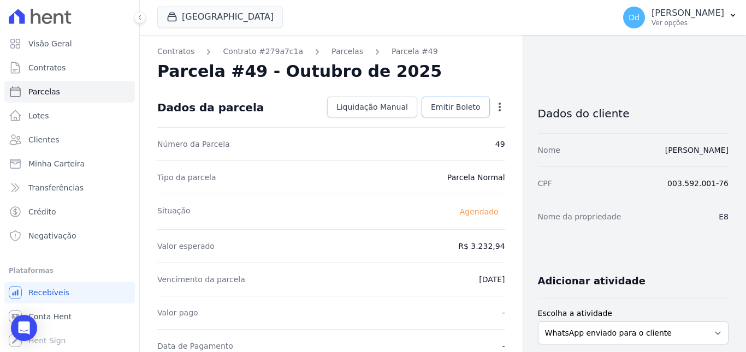
click at [456, 104] on span "Emitir Boleto" at bounding box center [456, 107] width 50 height 11
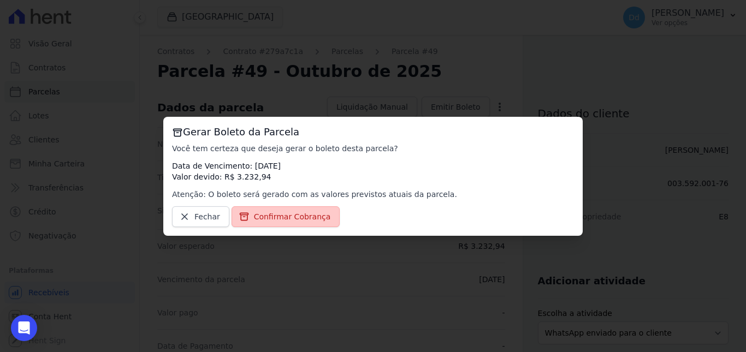
click at [283, 223] on link "Confirmar Cobrança" at bounding box center [286, 217] width 109 height 21
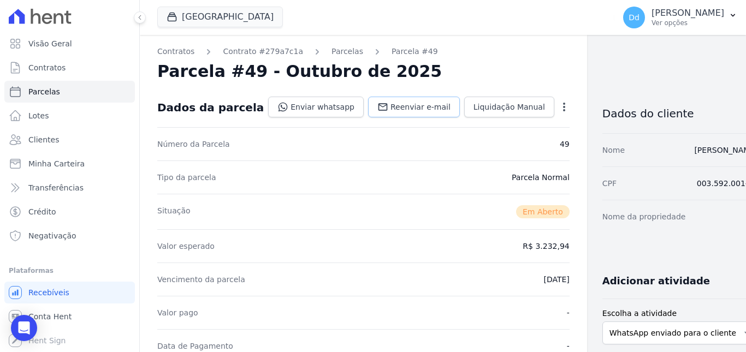
click at [391, 104] on span "Reenviar e-mail" at bounding box center [421, 107] width 60 height 11
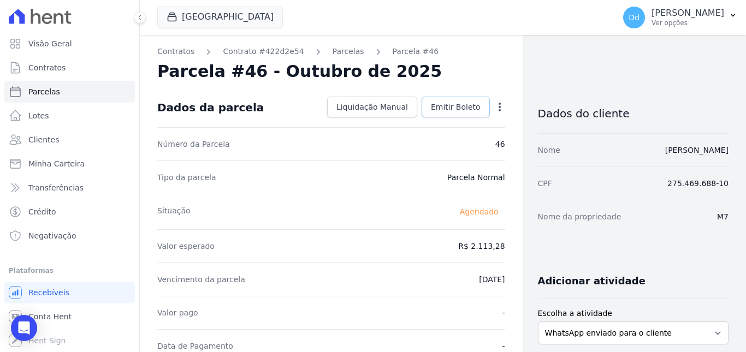
click at [466, 100] on link "Emitir Boleto" at bounding box center [456, 107] width 68 height 21
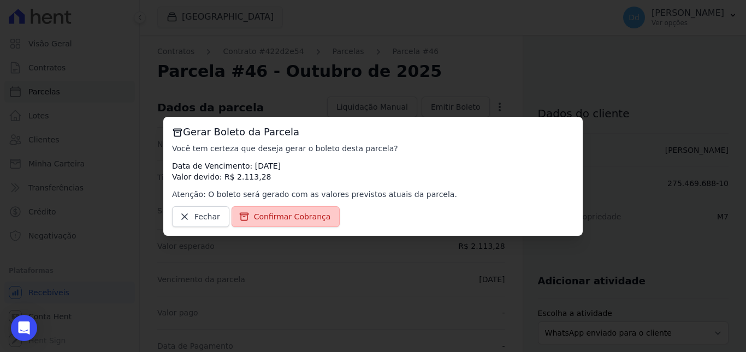
click at [278, 221] on span "Confirmar Cobrança" at bounding box center [292, 216] width 77 height 11
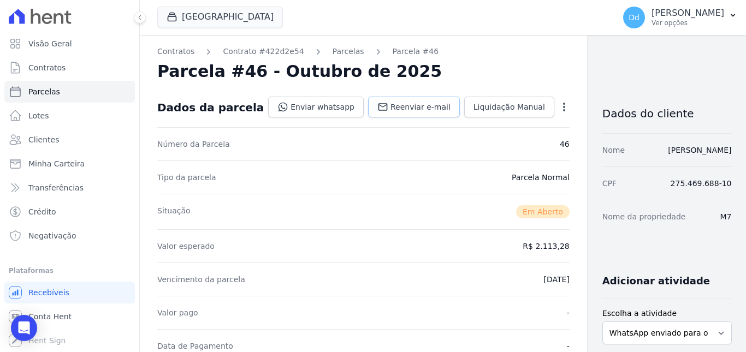
click at [397, 104] on span "Reenviar e-mail" at bounding box center [421, 107] width 60 height 11
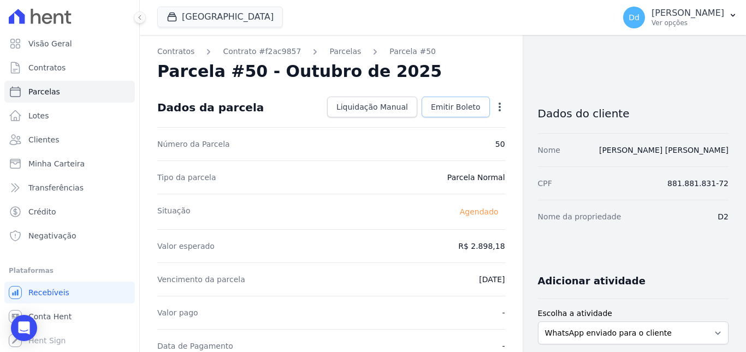
click at [456, 102] on span "Emitir Boleto" at bounding box center [456, 107] width 50 height 11
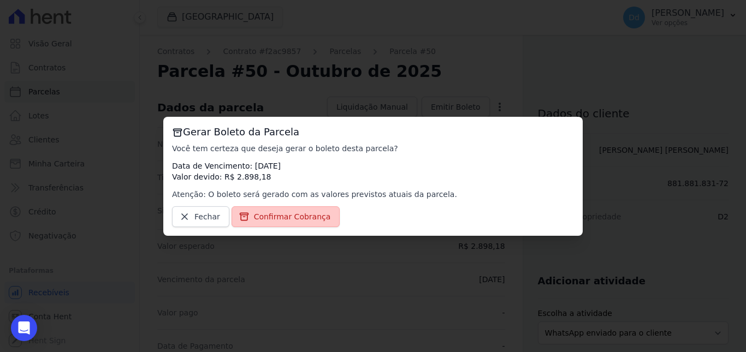
click at [275, 224] on link "Confirmar Cobrança" at bounding box center [286, 217] width 109 height 21
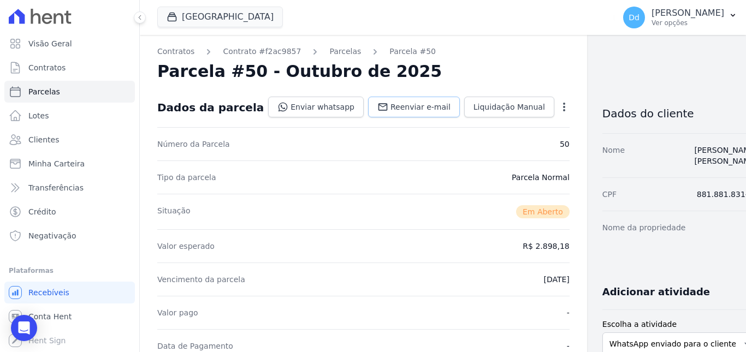
click at [391, 107] on span "Reenviar e-mail" at bounding box center [421, 107] width 60 height 11
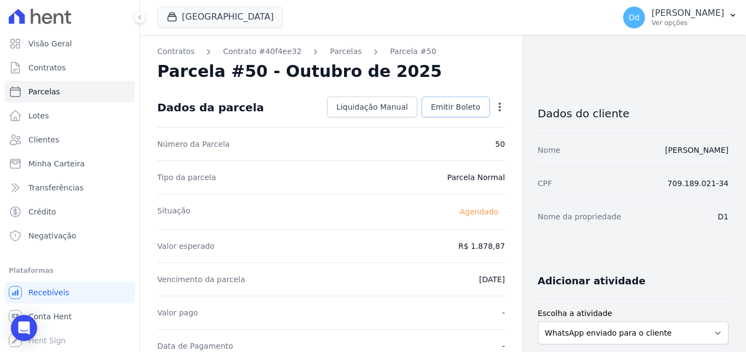
click at [462, 111] on span "Emitir Boleto" at bounding box center [456, 107] width 50 height 11
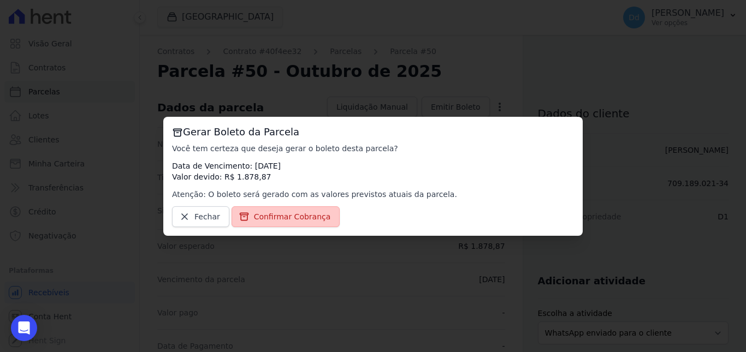
click at [274, 221] on span "Confirmar Cobrança" at bounding box center [292, 216] width 77 height 11
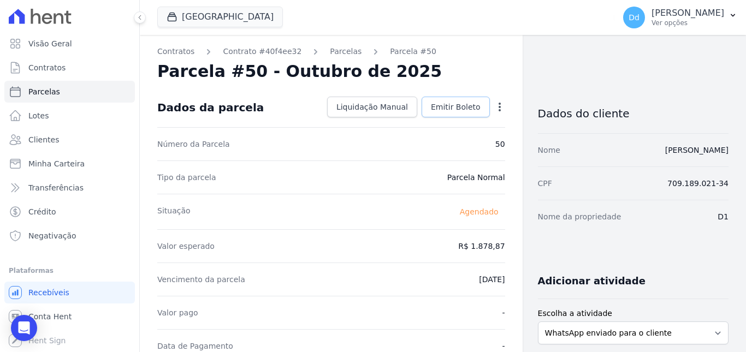
click at [433, 109] on span "Emitir Boleto" at bounding box center [456, 107] width 50 height 11
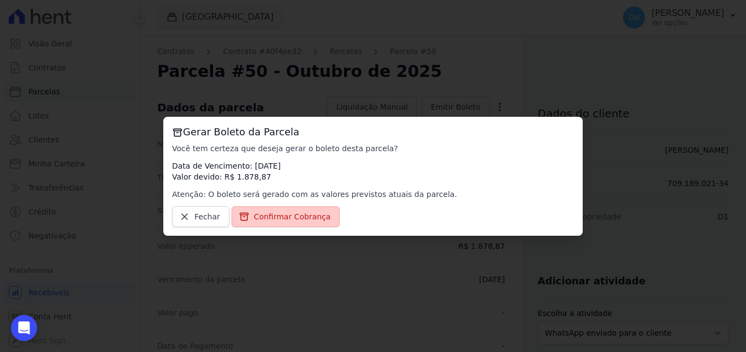
click at [277, 219] on span "Confirmar Cobrança" at bounding box center [292, 216] width 77 height 11
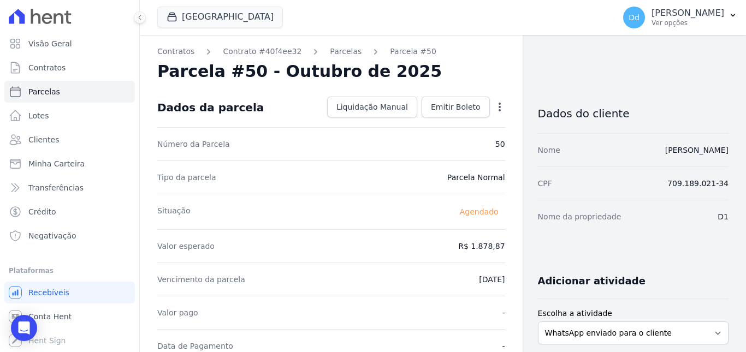
click at [494, 105] on icon "button" at bounding box center [499, 107] width 11 height 11
click at [495, 66] on div "Parcela #50 - Outubro de 2025" at bounding box center [331, 72] width 348 height 20
click at [439, 107] on span "Emitir Boleto" at bounding box center [456, 107] width 50 height 11
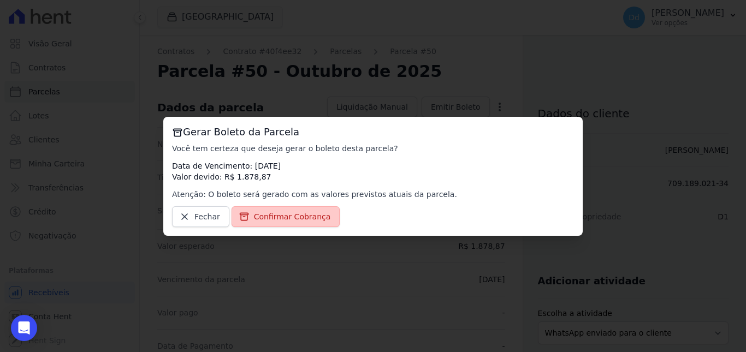
click at [260, 222] on link "Confirmar Cobrança" at bounding box center [286, 217] width 109 height 21
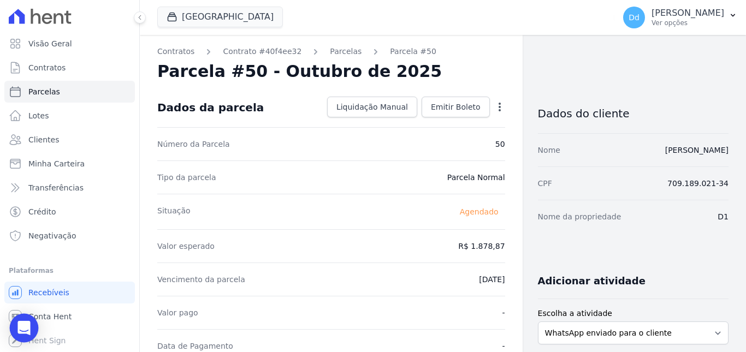
click at [17, 330] on div "Open Intercom Messenger" at bounding box center [24, 328] width 29 height 29
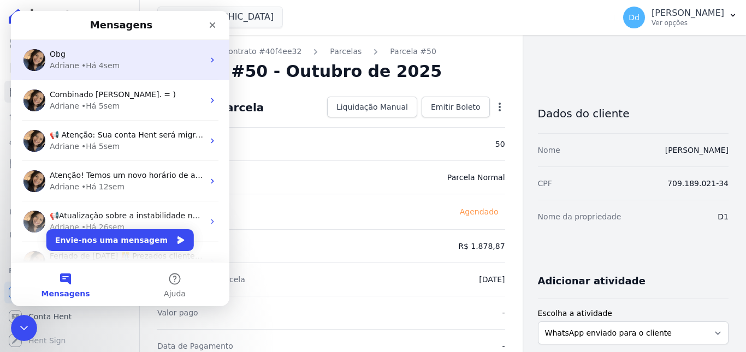
click at [90, 61] on div "• Há 4sem" at bounding box center [100, 65] width 38 height 11
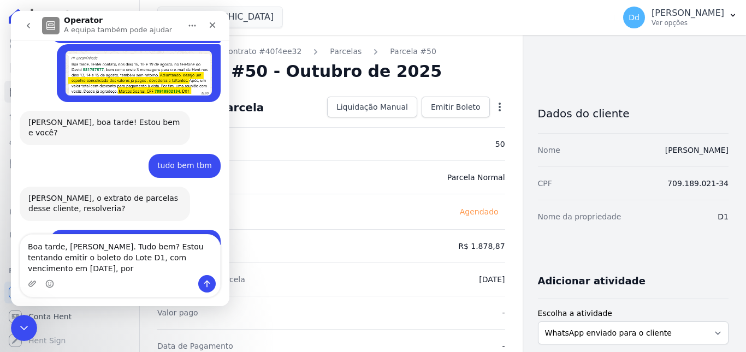
scroll to position [11660, 0]
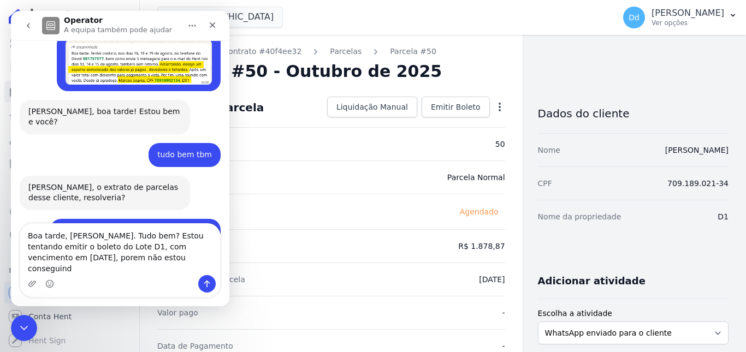
type textarea "Boa tarde, Adriane. Tudo bem? Estou tentando emitir o boleto do Lote D1, com ve…"
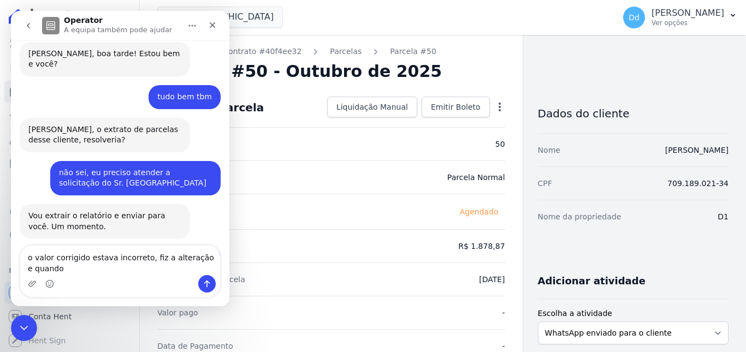
scroll to position [11729, 0]
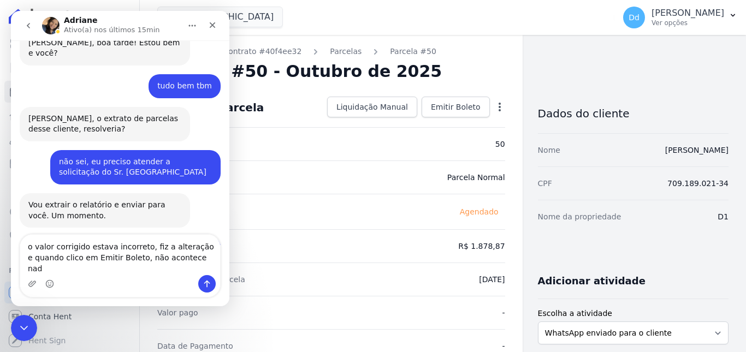
type textarea "o valor corrigido estava incorreto, fiz a alteração e quando clico em Emitir Bo…"
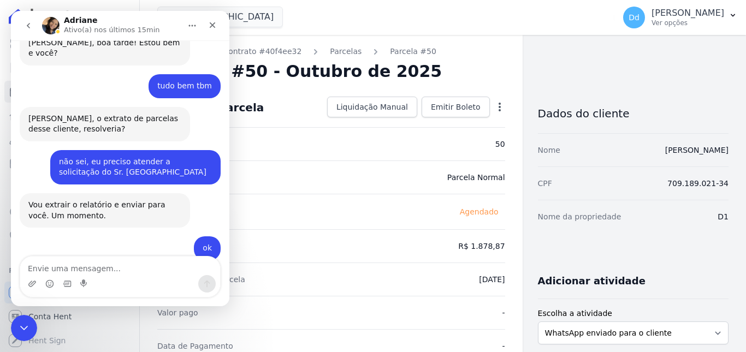
scroll to position [11764, 0]
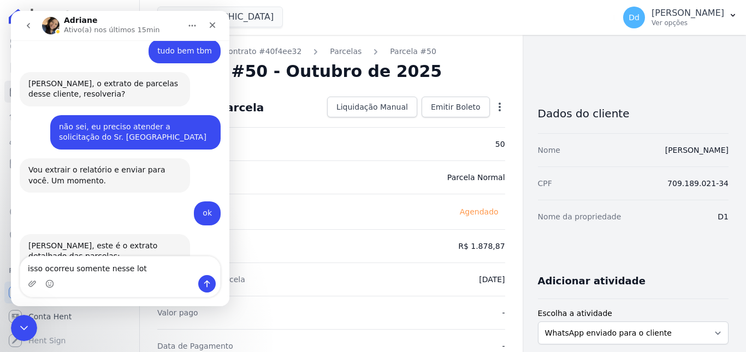
type textarea "isso ocorreu somente nesse lote"
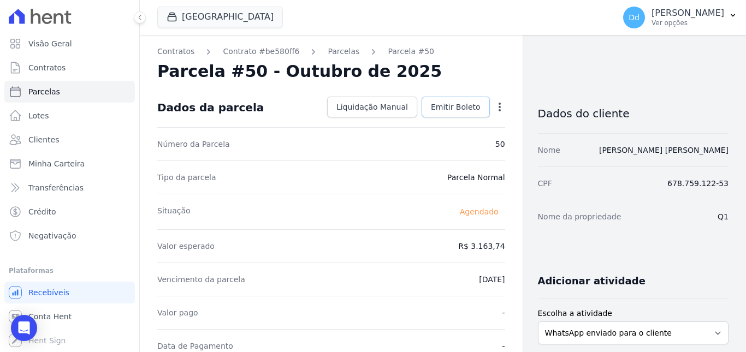
click at [439, 110] on span "Emitir Boleto" at bounding box center [456, 107] width 50 height 11
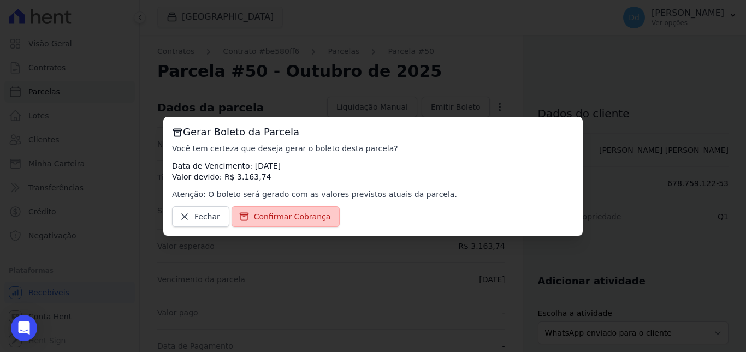
click at [285, 219] on span "Confirmar Cobrança" at bounding box center [292, 216] width 77 height 11
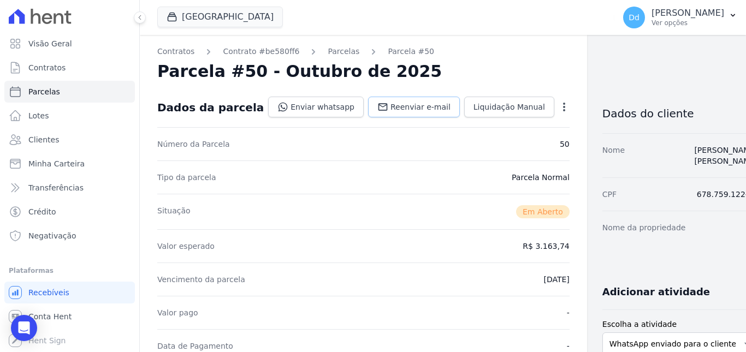
click at [396, 107] on span "Reenviar e-mail" at bounding box center [421, 107] width 60 height 11
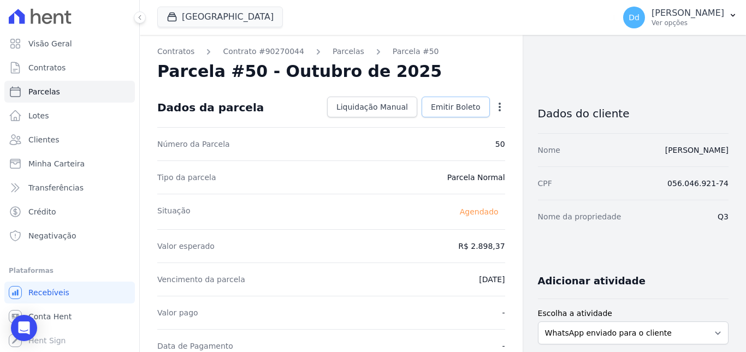
click at [438, 105] on span "Emitir Boleto" at bounding box center [456, 107] width 50 height 11
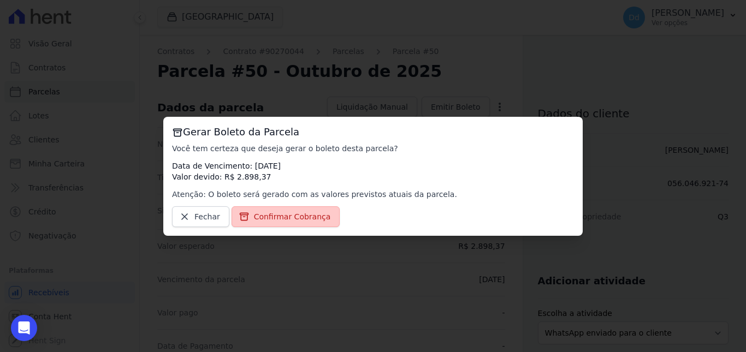
click at [287, 227] on link "Confirmar Cobrança" at bounding box center [286, 217] width 109 height 21
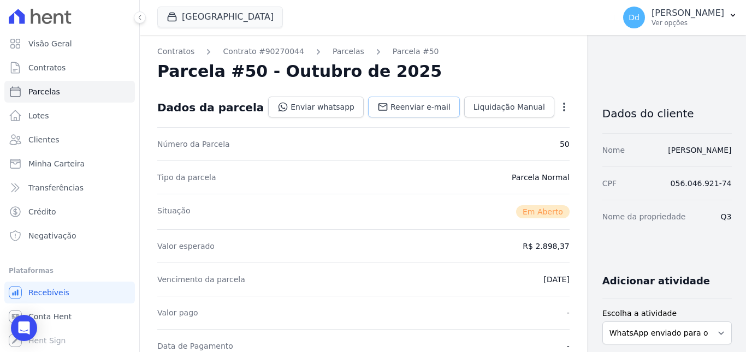
click at [372, 99] on link "Reenviar e-mail" at bounding box center [414, 107] width 92 height 21
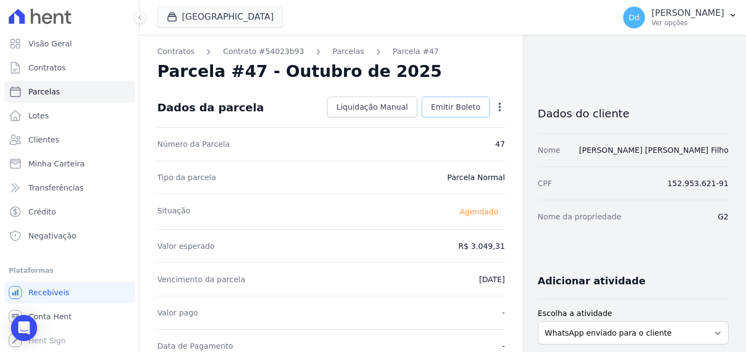
click at [458, 104] on span "Emitir Boleto" at bounding box center [456, 107] width 50 height 11
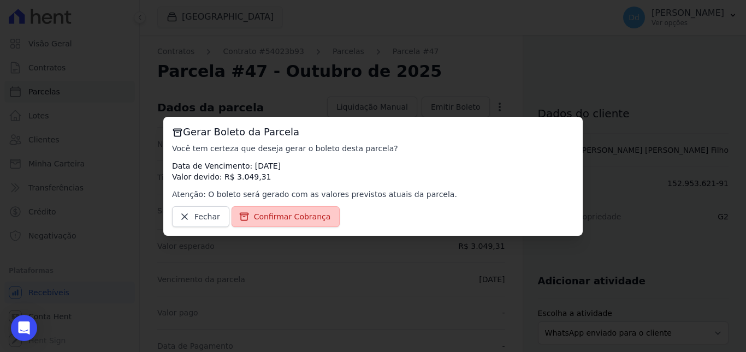
click at [299, 220] on span "Confirmar Cobrança" at bounding box center [292, 216] width 77 height 11
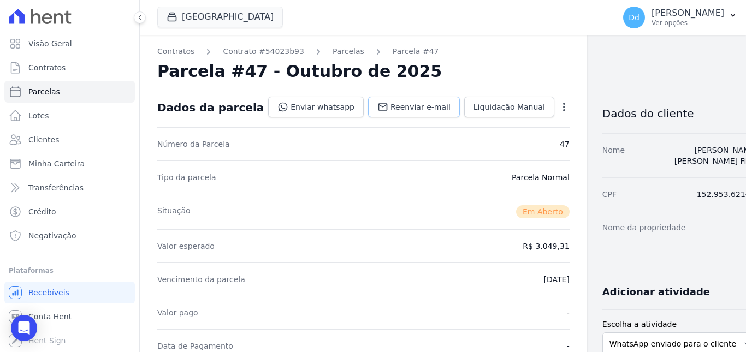
click at [391, 108] on span "Reenviar e-mail" at bounding box center [421, 107] width 60 height 11
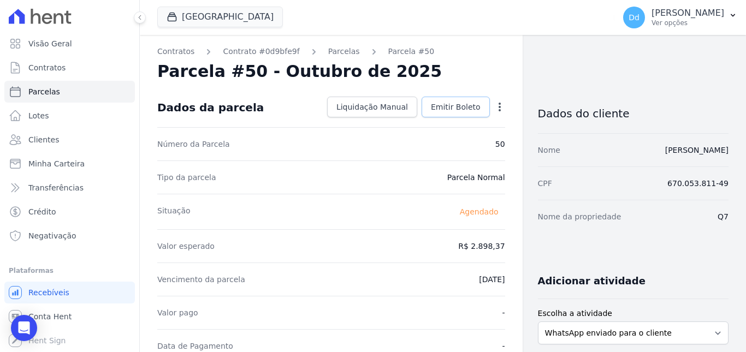
drag, startPoint x: 443, startPoint y: 107, endPoint x: 438, endPoint y: 112, distance: 7.4
click at [443, 107] on span "Emitir Boleto" at bounding box center [456, 107] width 50 height 11
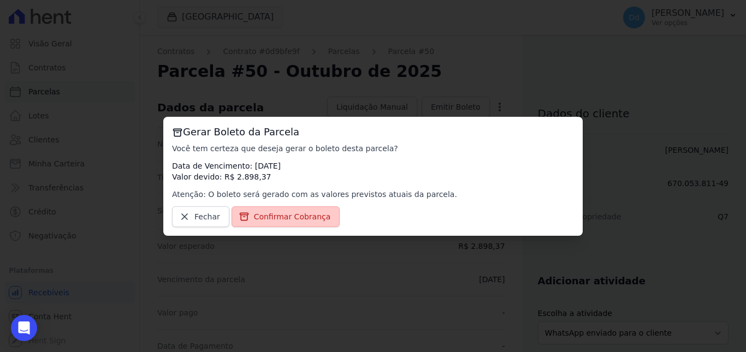
click at [318, 219] on span "Confirmar Cobrança" at bounding box center [292, 216] width 77 height 11
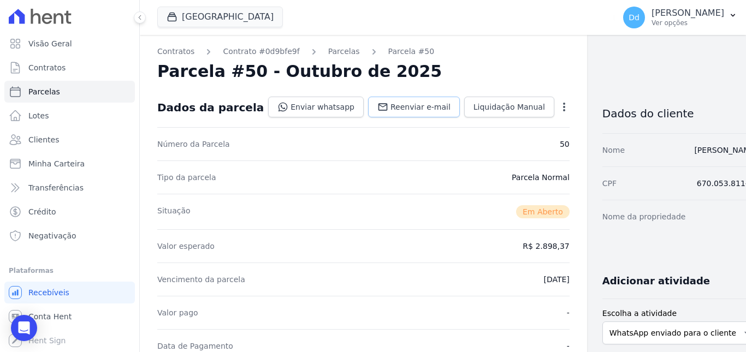
click at [391, 105] on span "Reenviar e-mail" at bounding box center [421, 107] width 60 height 11
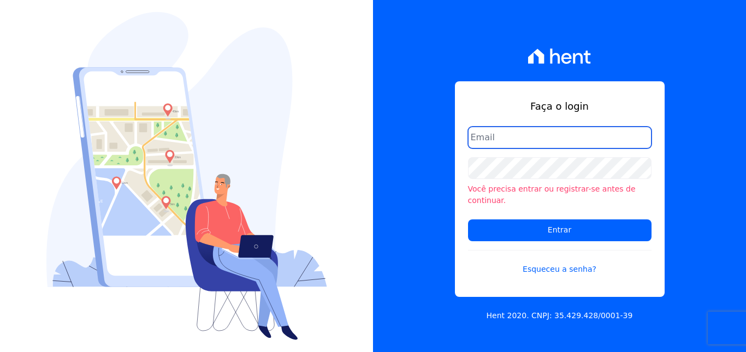
drag, startPoint x: 491, startPoint y: 140, endPoint x: 497, endPoint y: 152, distance: 13.2
click at [491, 140] on input "email" at bounding box center [560, 138] width 184 height 22
click at [529, 142] on input "email" at bounding box center [560, 138] width 184 height 22
type input "[EMAIL_ADDRESS][DOMAIN_NAME]"
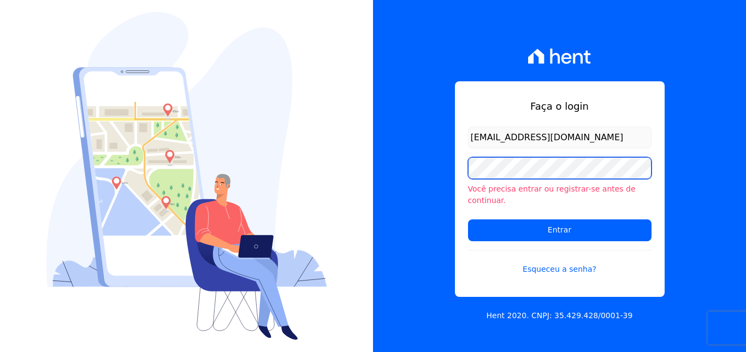
click at [468, 220] on input "Entrar" at bounding box center [560, 231] width 184 height 22
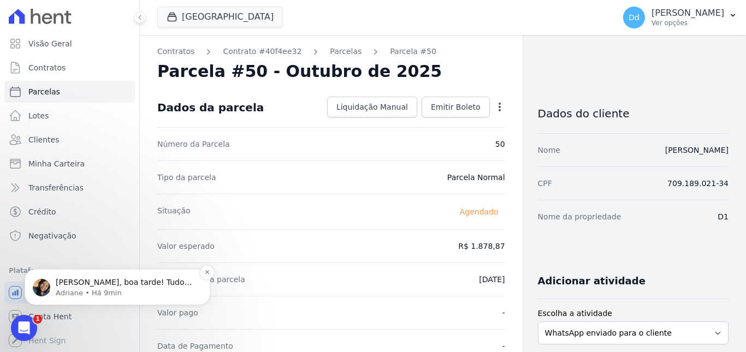
click at [88, 285] on span "Olá David, boa tarde! Tudo bem? David, o contrato esta pausado. Somente contrat…" at bounding box center [125, 309] width 139 height 63
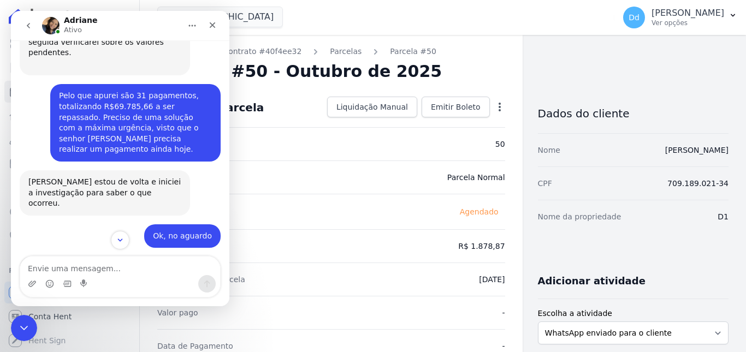
scroll to position [1721, 0]
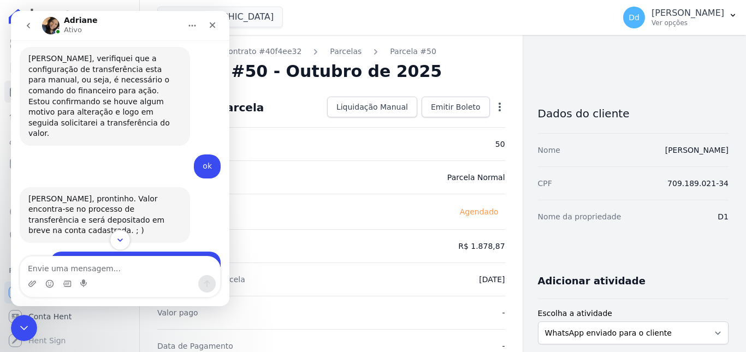
click at [121, 239] on icon "Scroll to bottom" at bounding box center [120, 240] width 10 height 10
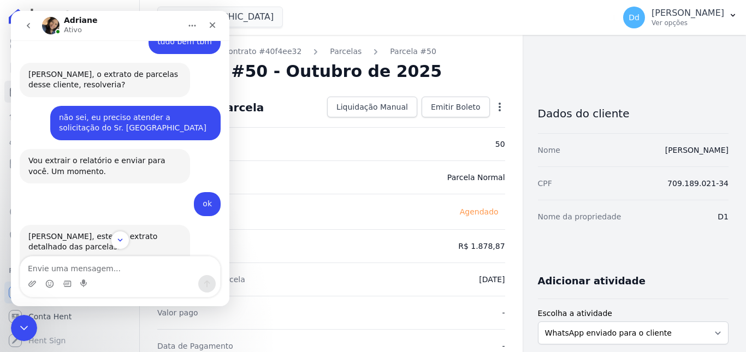
scroll to position [11881, 0]
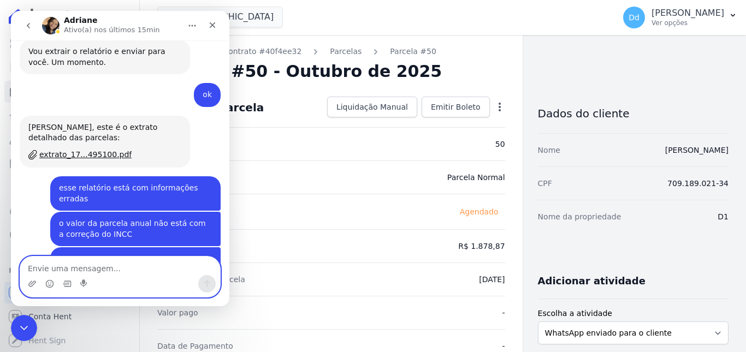
click at [129, 258] on textarea "Envie uma mensagem..." at bounding box center [120, 266] width 200 height 19
type textarea "Tem alguma informação"
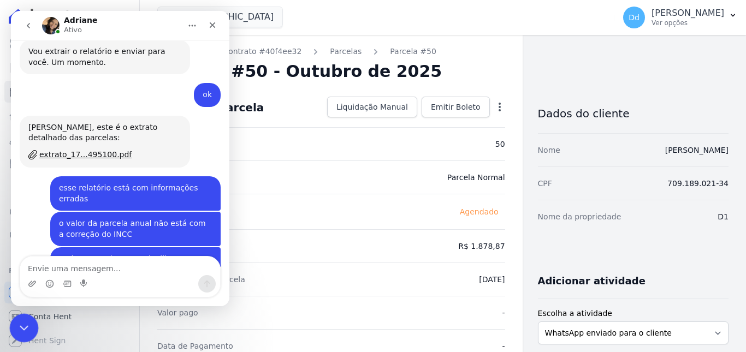
click at [30, 323] on div "Fechar mensagem da Intercom" at bounding box center [22, 327] width 26 height 26
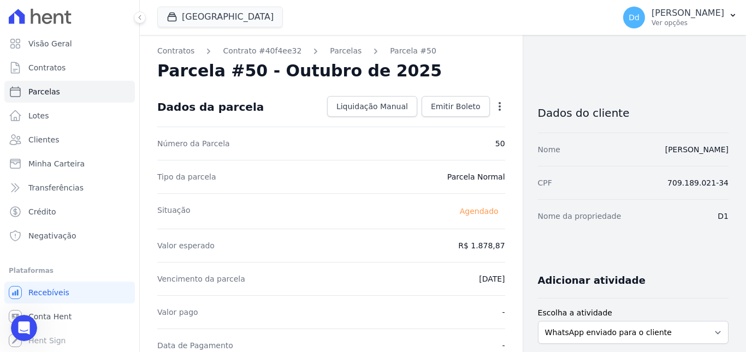
scroll to position [0, 0]
click at [15, 325] on div "Abrir mensagem da Intercom" at bounding box center [22, 327] width 36 height 36
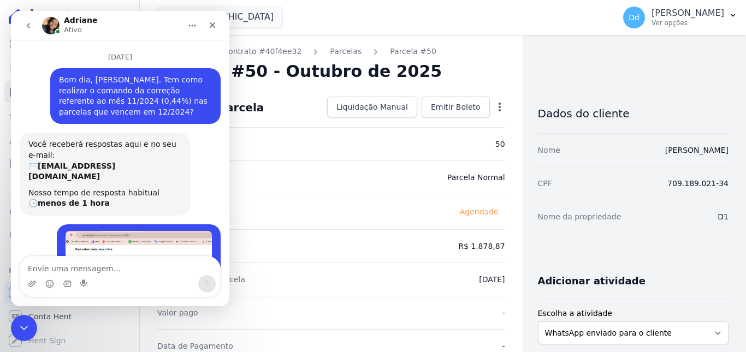
click at [94, 274] on textarea "Envie uma mensagem..." at bounding box center [120, 266] width 200 height 19
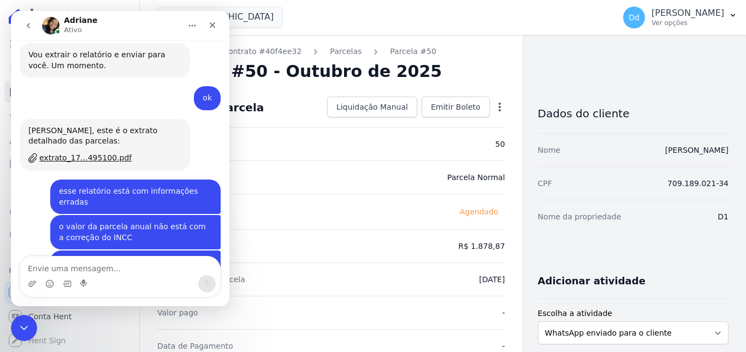
scroll to position [11881, 0]
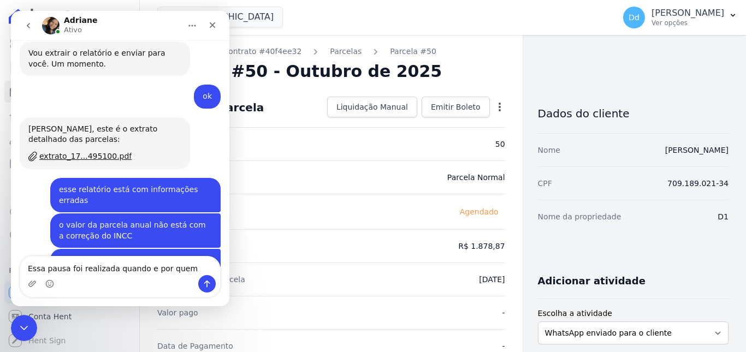
type textarea "Essa pausa foi realizada quando e por quem?"
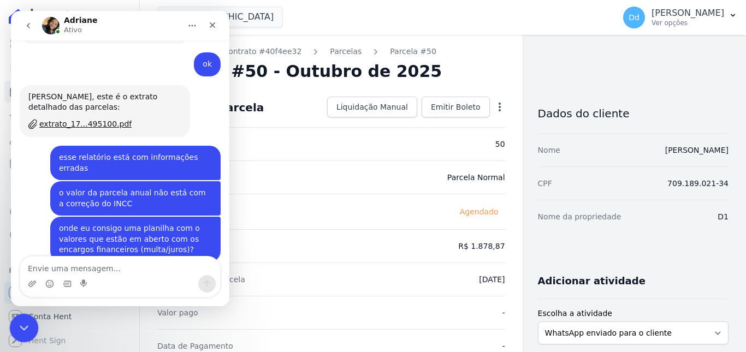
click at [29, 319] on div "Fechar mensagem da Intercom" at bounding box center [22, 327] width 26 height 26
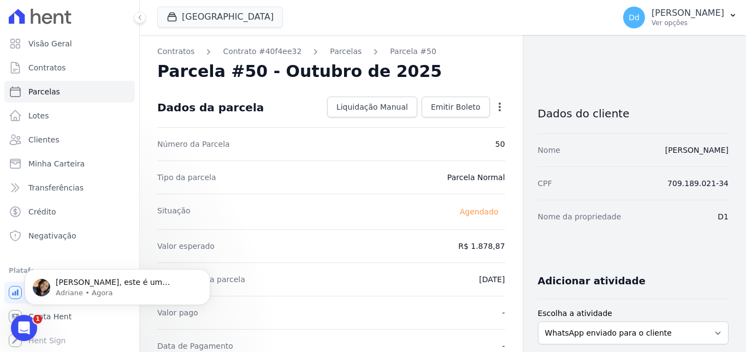
scroll to position [11978, 0]
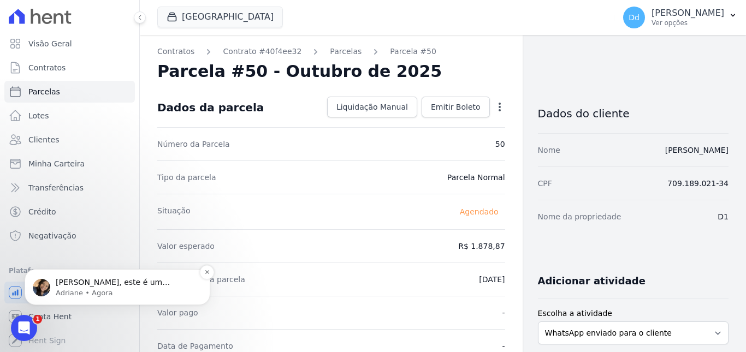
click at [100, 293] on p "Adriane • Agora" at bounding box center [126, 293] width 141 height 10
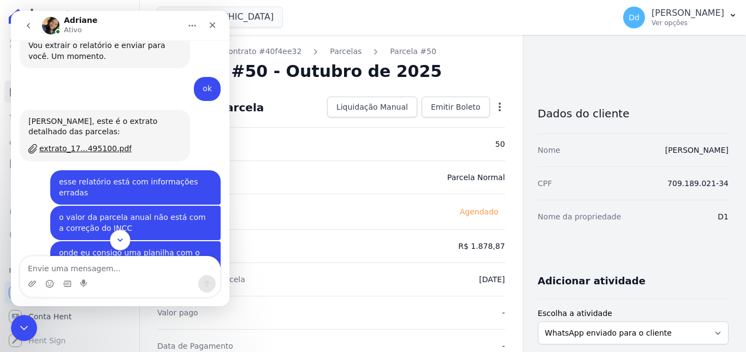
scroll to position [11996, 0]
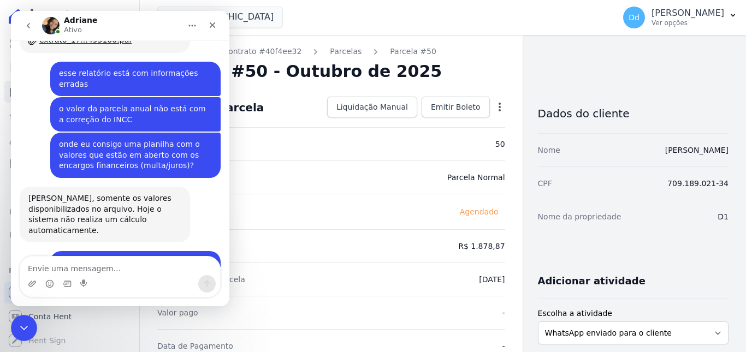
click at [111, 270] on textarea "Envie uma mensagem..." at bounding box center [120, 266] width 200 height 19
click at [110, 270] on textarea "Envie uma mensagem..." at bounding box center [120, 266] width 200 height 19
click at [125, 272] on textarea "Envie uma mensagem..." at bounding box center [120, 266] width 200 height 19
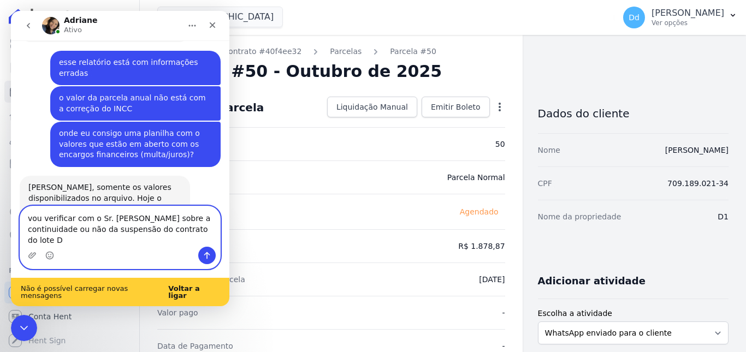
scroll to position [12035, 0]
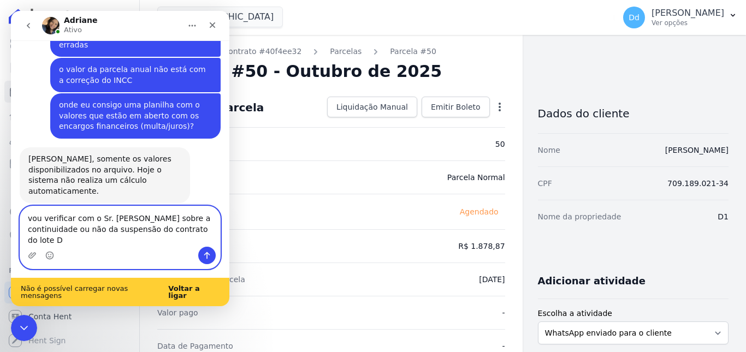
type textarea "vou verificar com o Sr. Carolino sobre a continuidade ou não da suspensão do co…"
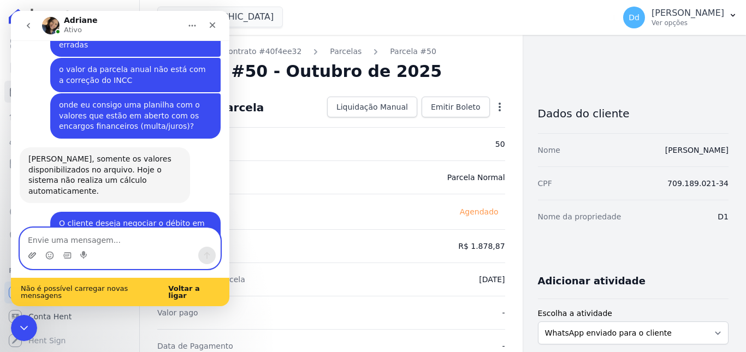
scroll to position [12060, 0]
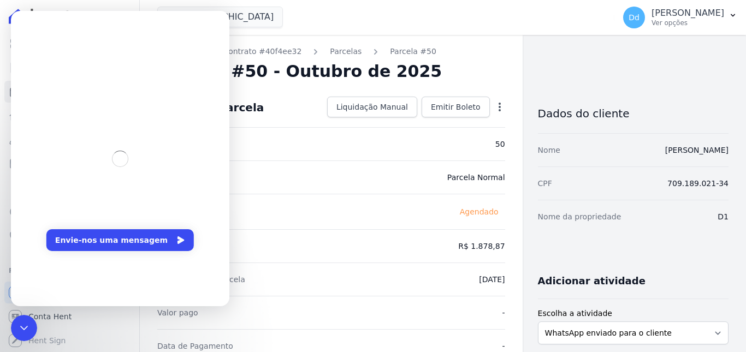
scroll to position [0, 0]
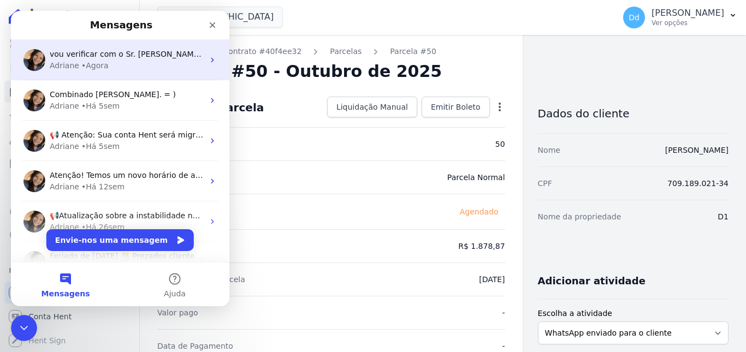
click at [112, 66] on div "Adriane • Agora" at bounding box center [127, 65] width 154 height 11
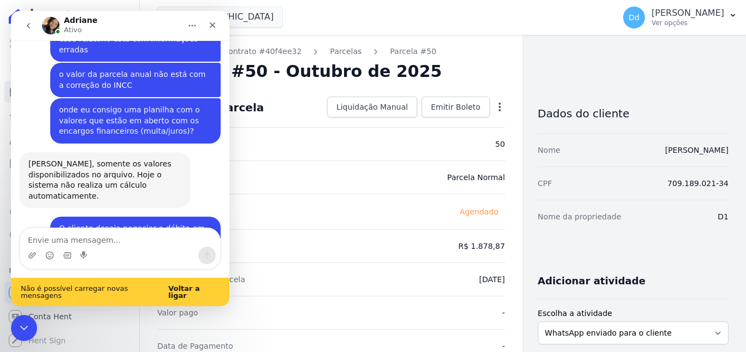
scroll to position [12060, 0]
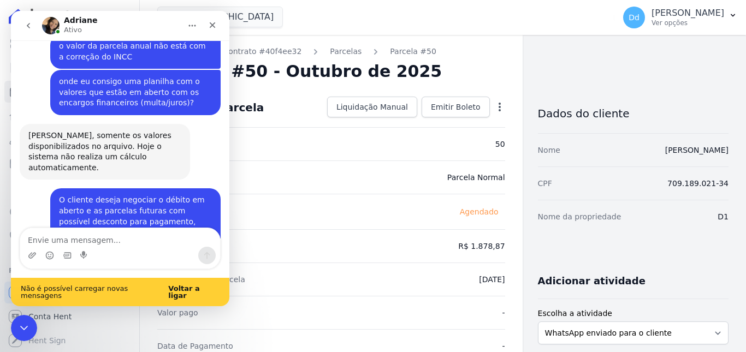
click at [200, 286] on div "Não é possível carregar novas mensagens Voltar a ligar" at bounding box center [120, 292] width 219 height 28
click at [196, 295] on b "Voltar a ligar" at bounding box center [183, 292] width 31 height 15
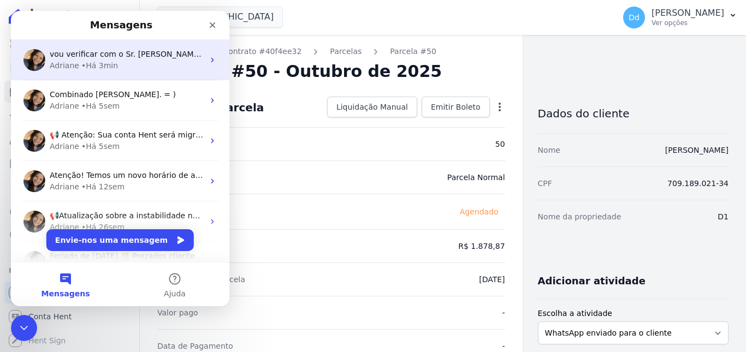
click at [112, 62] on div "Adriane • Há 3min" at bounding box center [127, 65] width 154 height 11
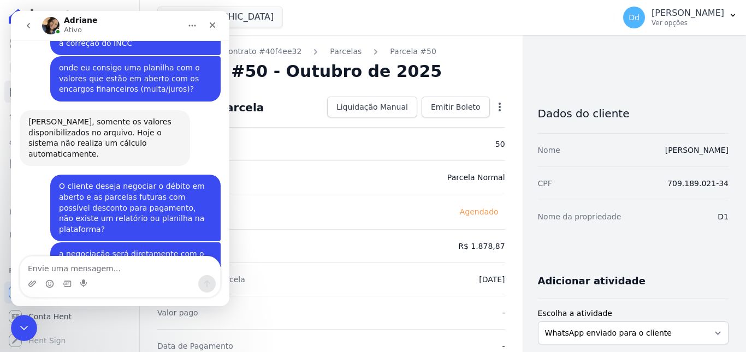
scroll to position [12083, 0]
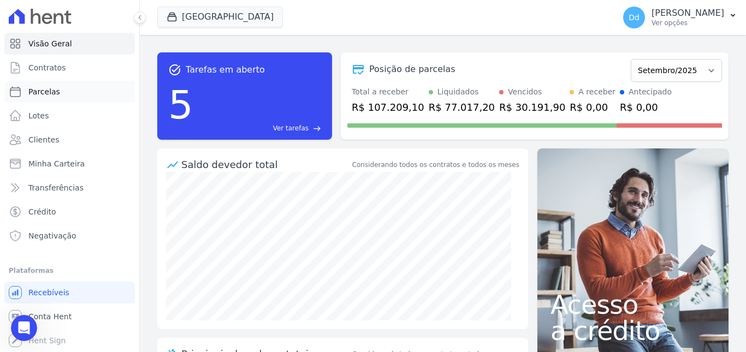
click at [40, 90] on span "Parcelas" at bounding box center [44, 91] width 32 height 11
select select
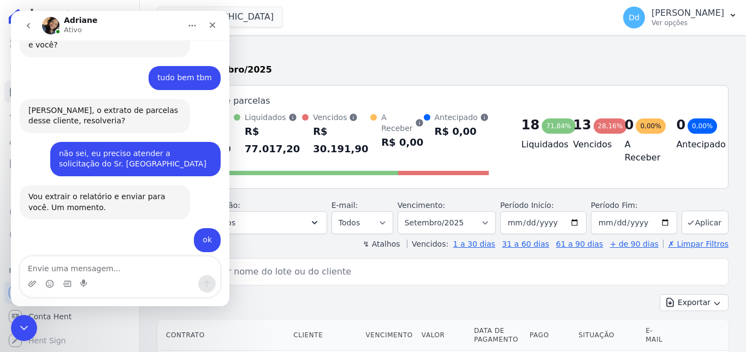
scroll to position [11881, 0]
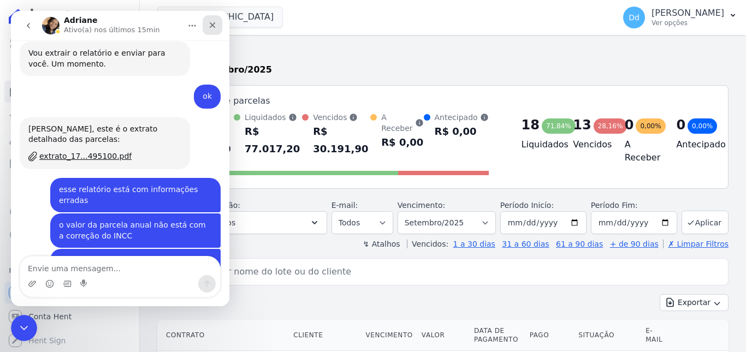
click at [212, 27] on icon "Fechar" at bounding box center [212, 25] width 9 height 9
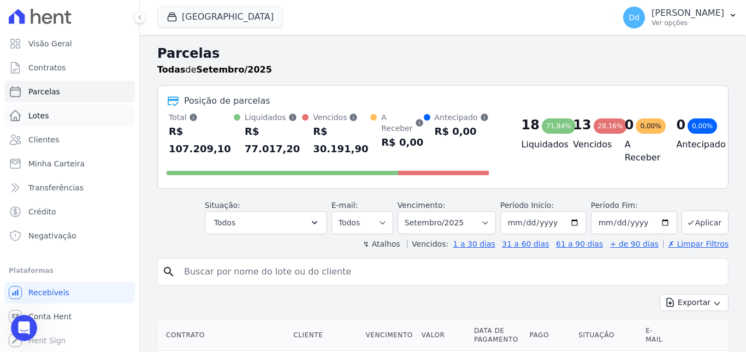
click at [43, 114] on span "Lotes" at bounding box center [38, 115] width 21 height 11
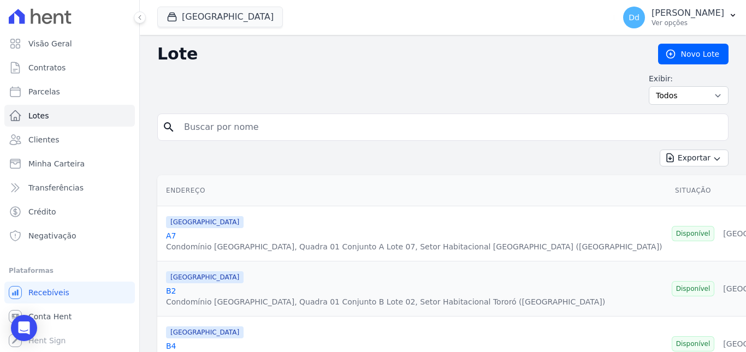
click at [288, 129] on input "search" at bounding box center [451, 127] width 546 height 22
type input "d1"
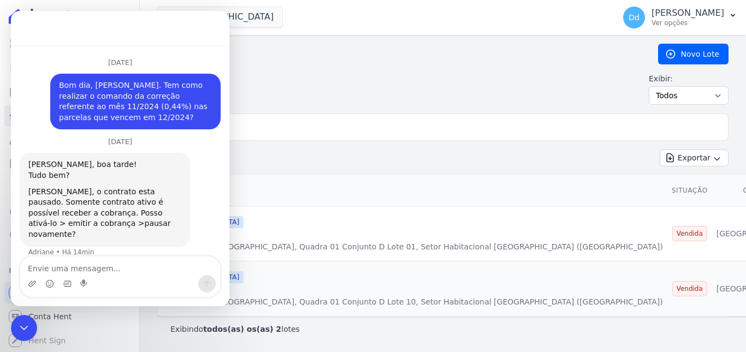
scroll to position [2, 0]
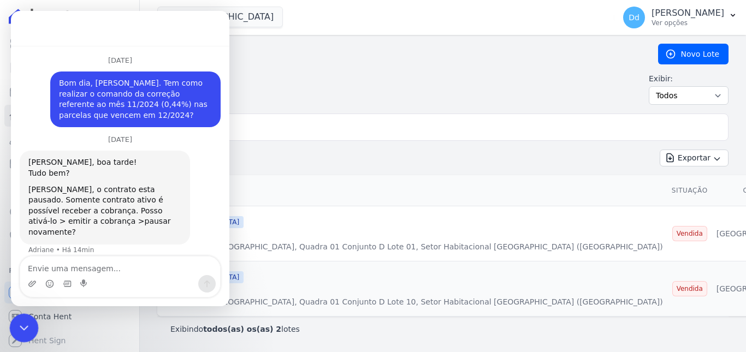
click at [23, 321] on icon "Fechar mensagem da Intercom" at bounding box center [22, 326] width 13 height 13
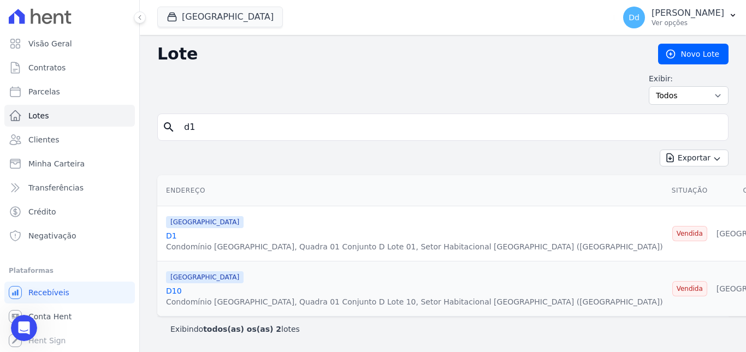
click at [170, 235] on link "D1" at bounding box center [171, 236] width 11 height 9
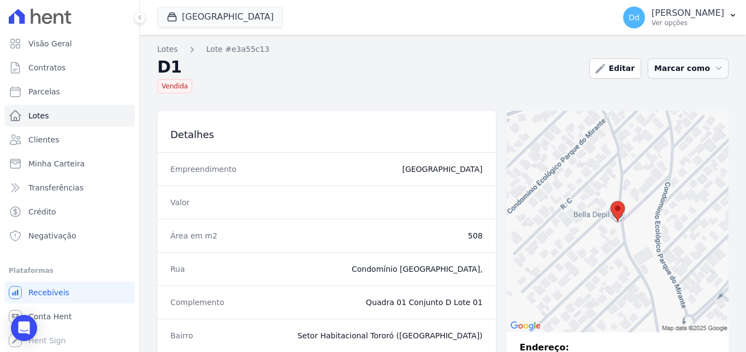
click at [714, 63] on icon "button" at bounding box center [719, 68] width 11 height 11
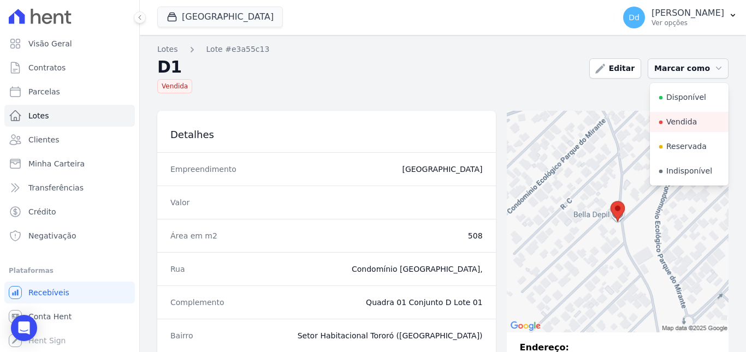
click at [714, 63] on icon "button" at bounding box center [719, 68] width 11 height 11
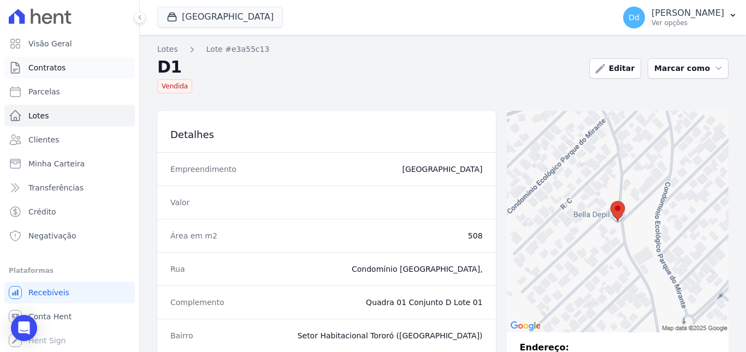
click at [51, 71] on span "Contratos" at bounding box center [46, 67] width 37 height 11
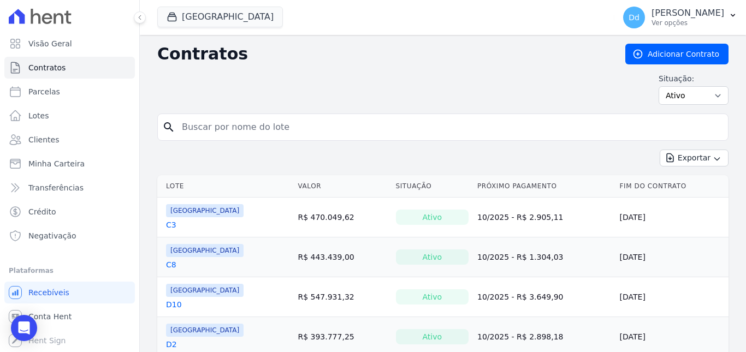
click at [234, 117] on input "search" at bounding box center [449, 127] width 549 height 22
type input "d1"
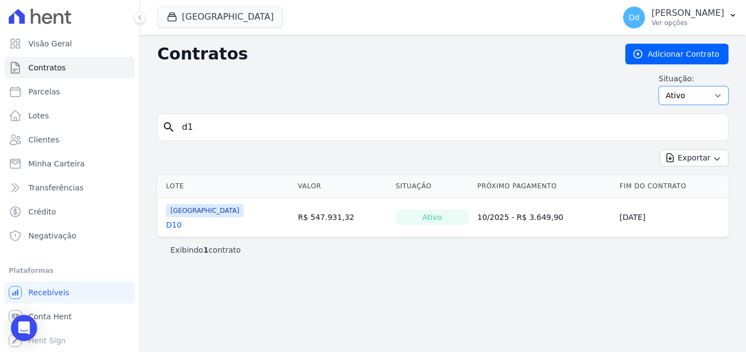
click at [724, 91] on select "Ativo Todos Pausado Distratado Rascunho Expirado Encerrado" at bounding box center [694, 95] width 70 height 19
select select "all"
click at [664, 86] on select "Ativo Todos Pausado Distratado Rascunho Expirado Encerrado" at bounding box center [694, 95] width 70 height 19
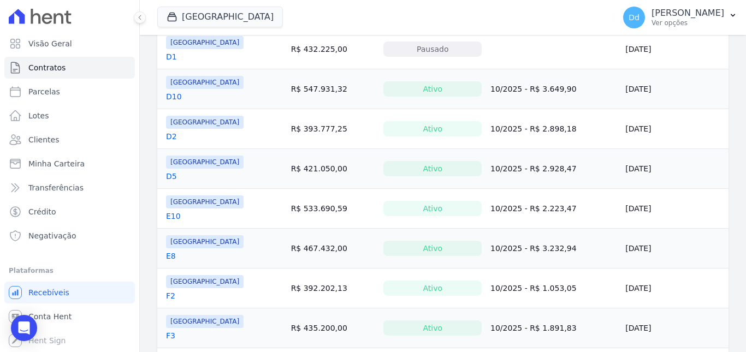
scroll to position [437, 0]
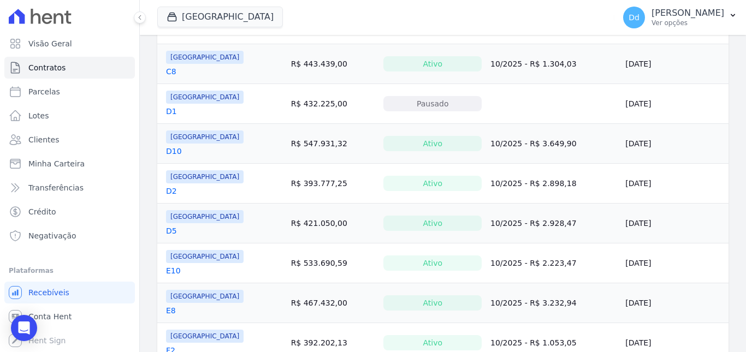
click at [167, 110] on link "D1" at bounding box center [171, 111] width 11 height 11
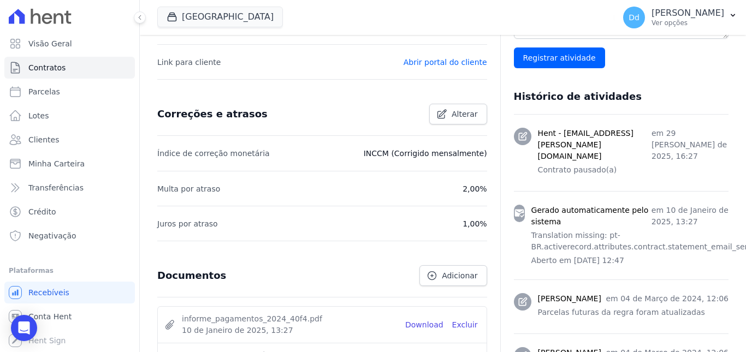
scroll to position [382, 0]
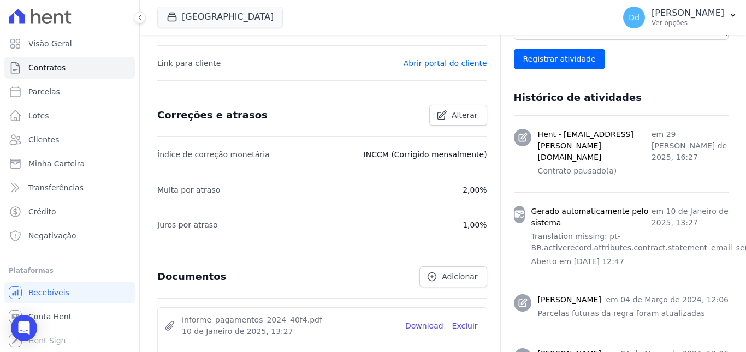
click at [518, 143] on icon at bounding box center [522, 137] width 11 height 11
click at [591, 158] on h3 "Hent - [EMAIL_ADDRESS][PERSON_NAME][DOMAIN_NAME]" at bounding box center [595, 146] width 114 height 34
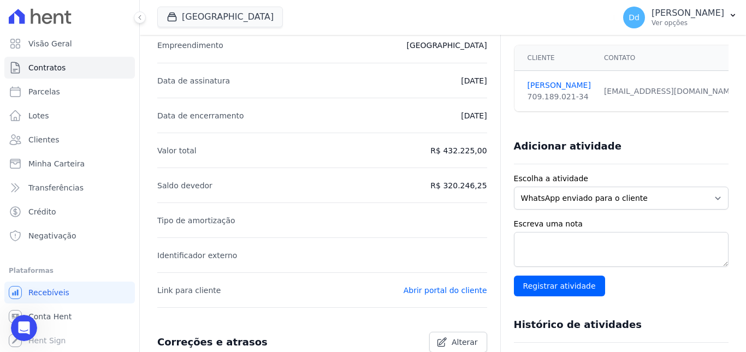
scroll to position [55, 0]
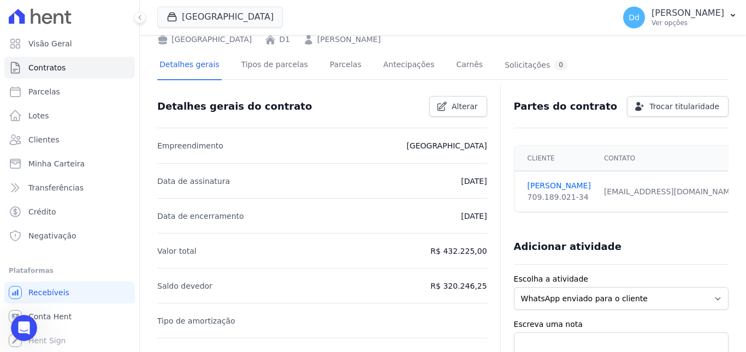
click at [350, 58] on div "Detalhes gerais Tipos de parcelas [GEOGRAPHIC_DATA] Antecipações [PERSON_NAME] …" at bounding box center [363, 65] width 413 height 29
click at [328, 61] on link "Parcelas" at bounding box center [346, 65] width 36 height 29
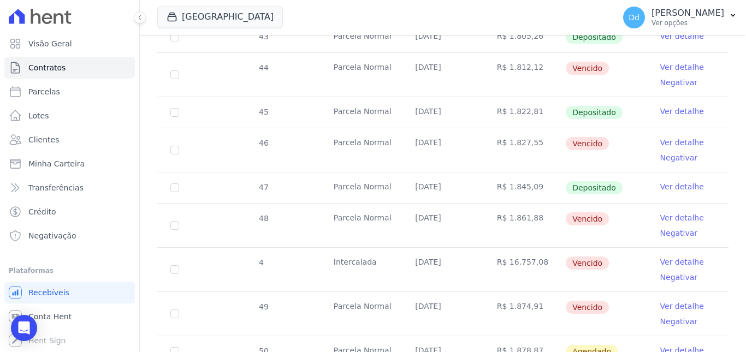
scroll to position [437, 0]
